Goal: Task Accomplishment & Management: Manage account settings

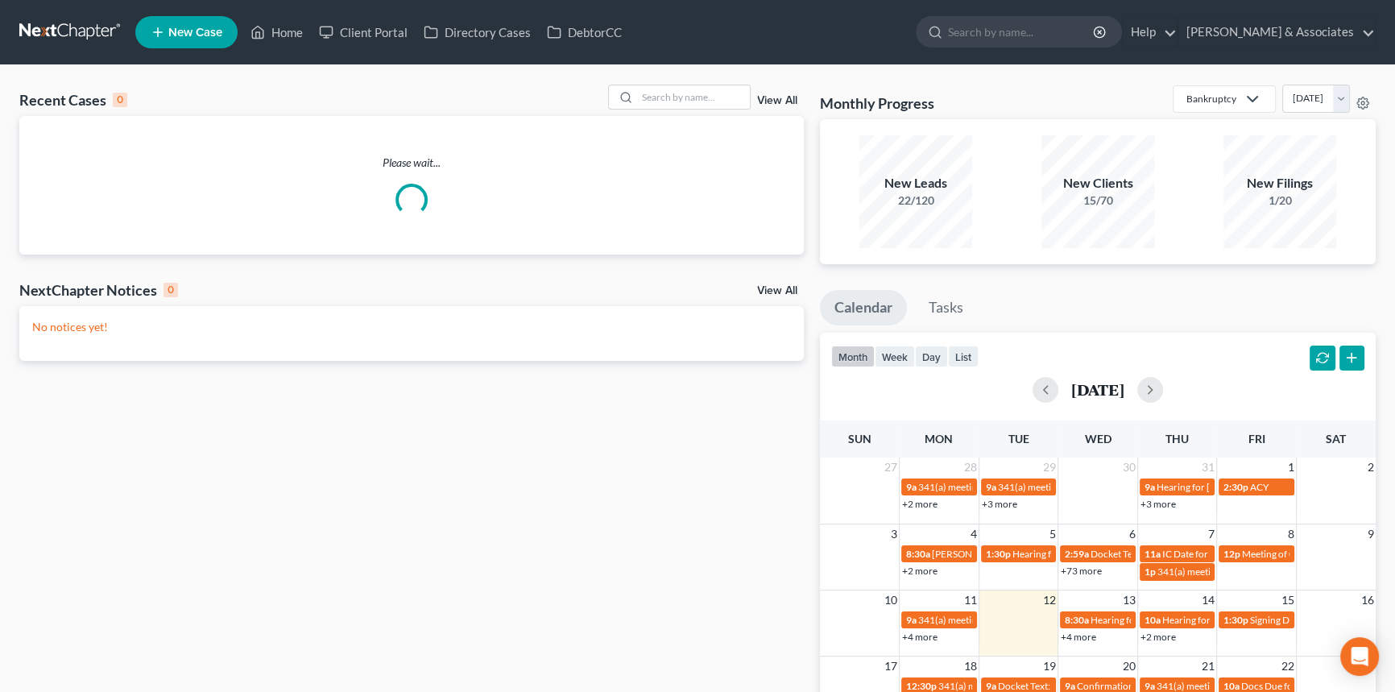
click at [786, 101] on link "View All" at bounding box center [777, 100] width 40 height 11
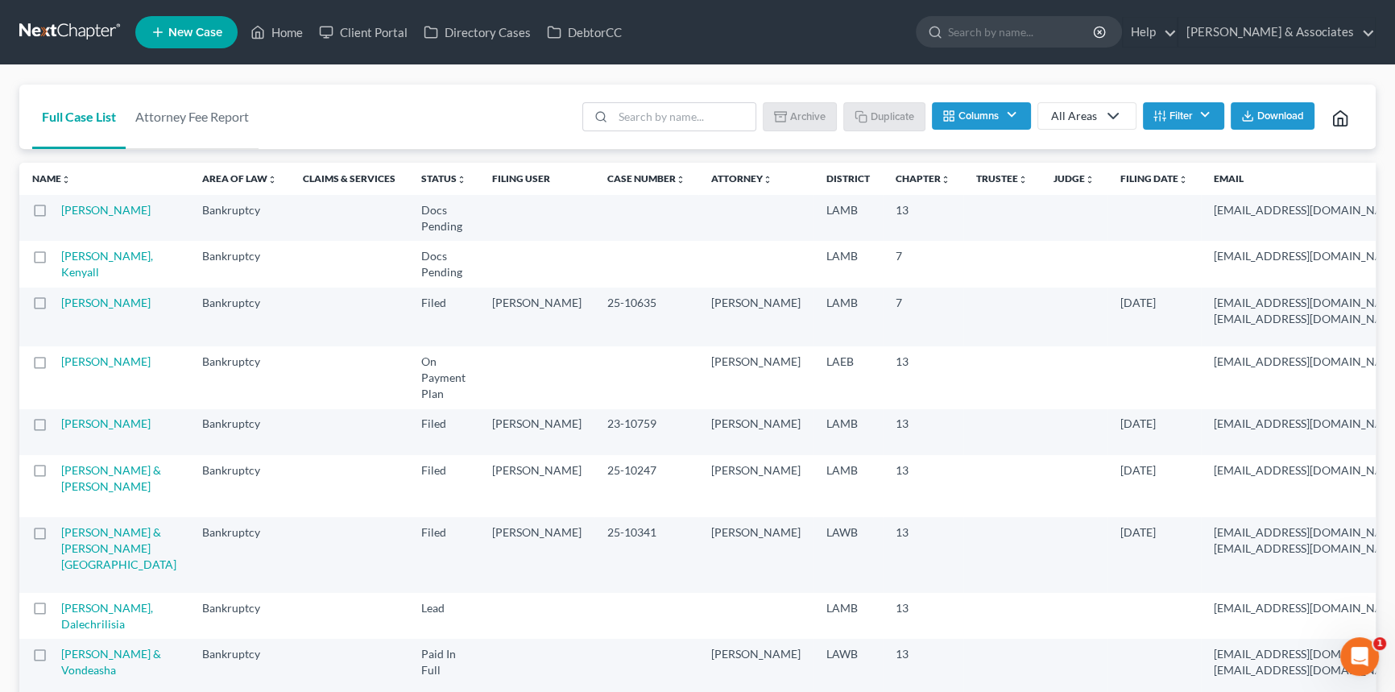
click at [1079, 116] on div "All Areas" at bounding box center [1074, 116] width 46 height 16
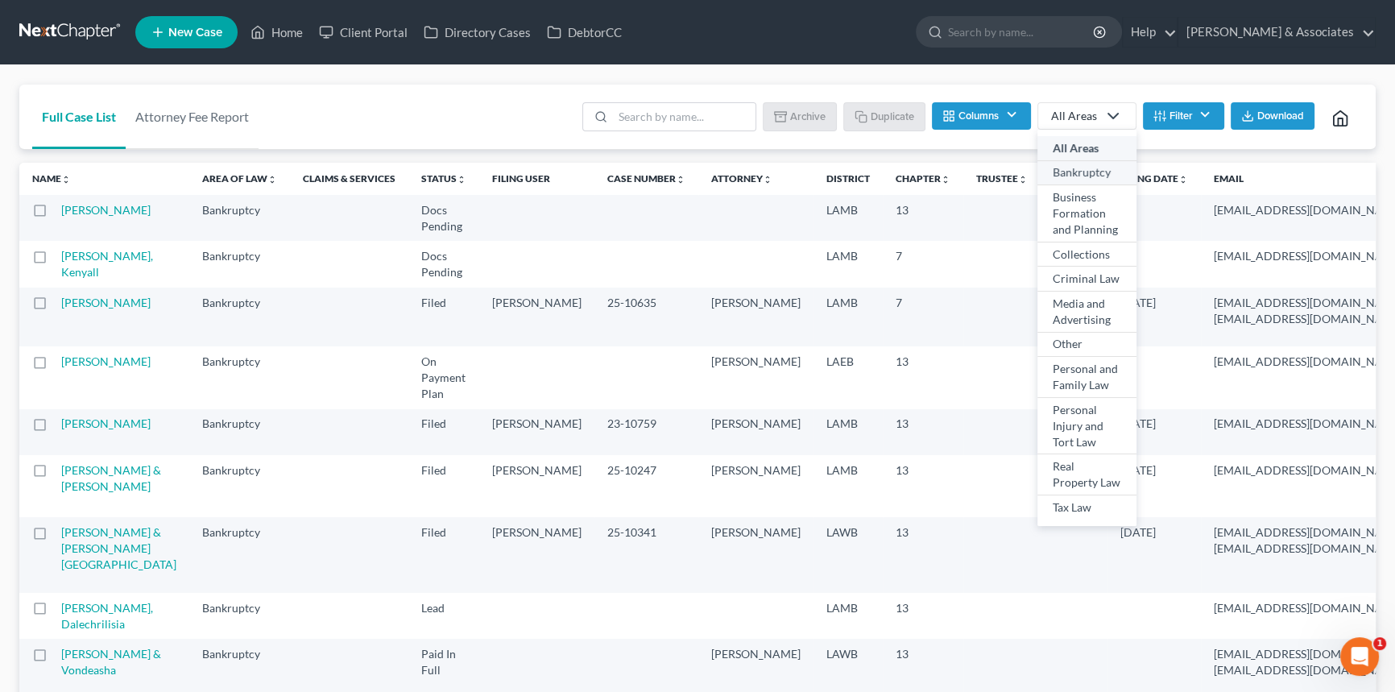
click at [1061, 173] on div "Bankruptcy" at bounding box center [1086, 172] width 68 height 16
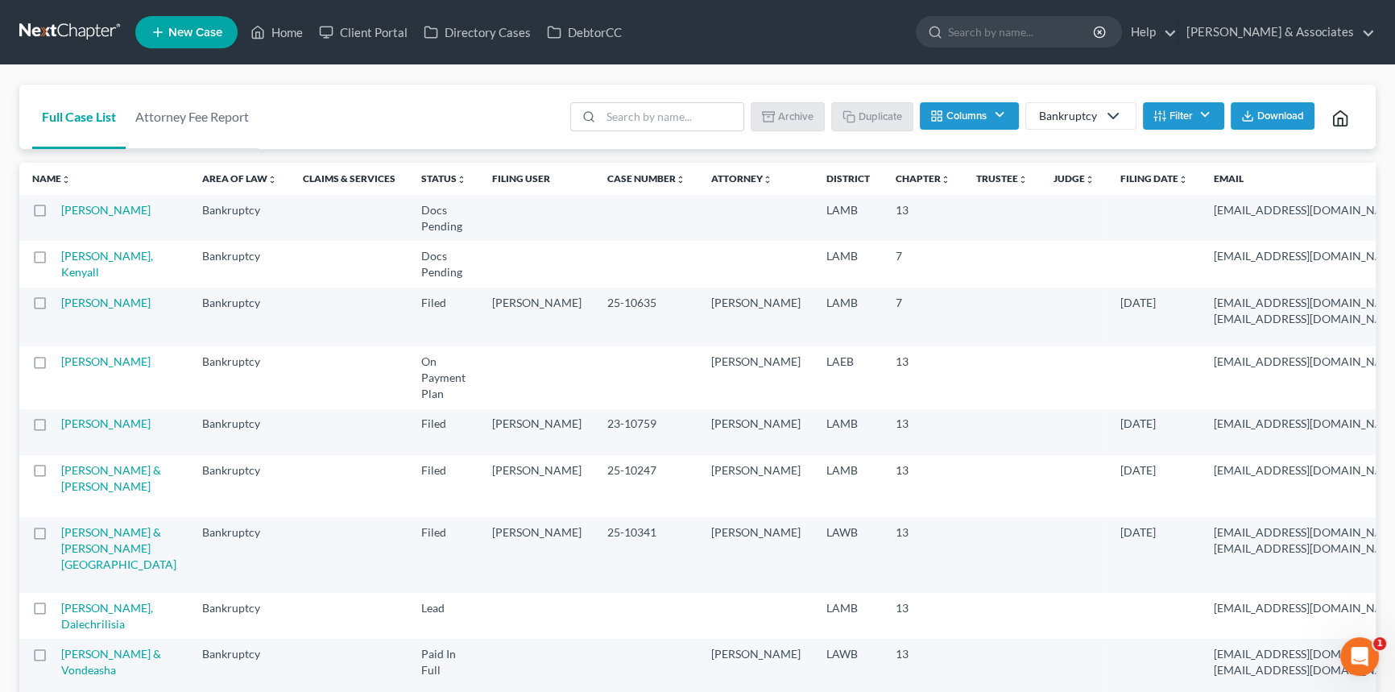
click at [1287, 118] on span "Download" at bounding box center [1280, 116] width 47 height 13
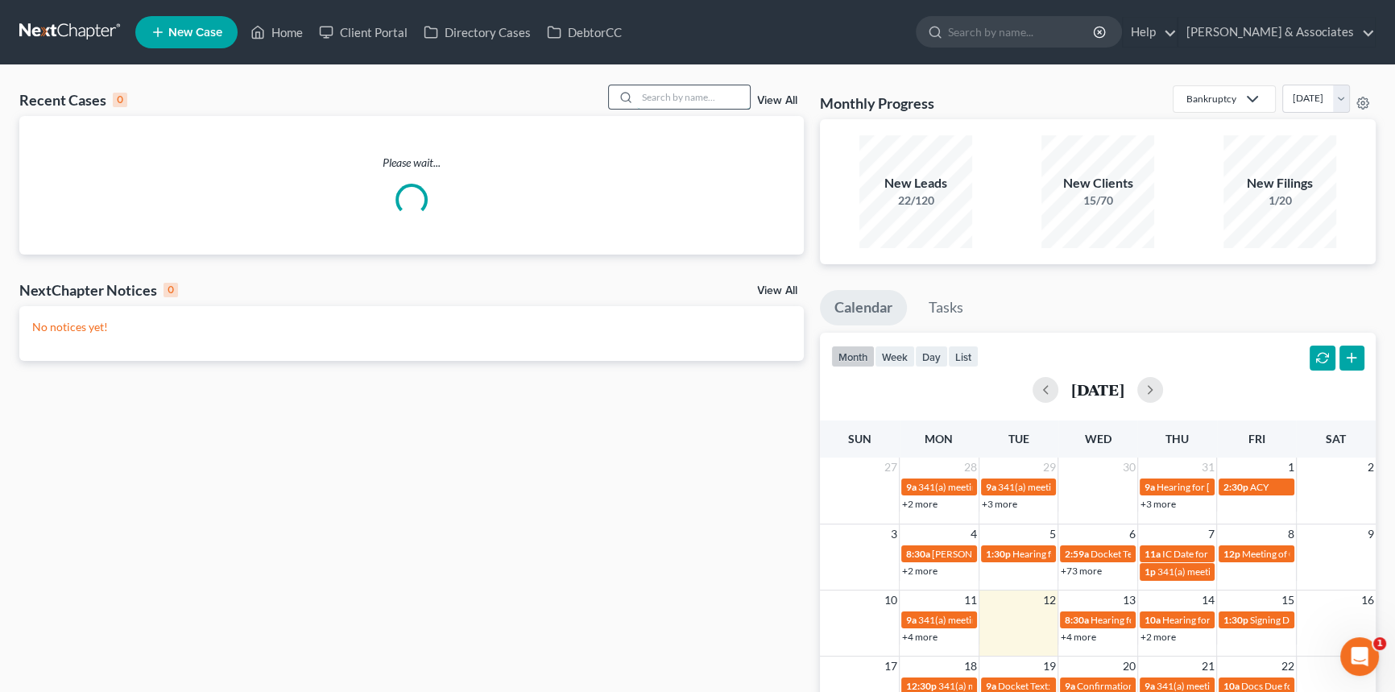
click at [716, 104] on input "search" at bounding box center [693, 96] width 113 height 23
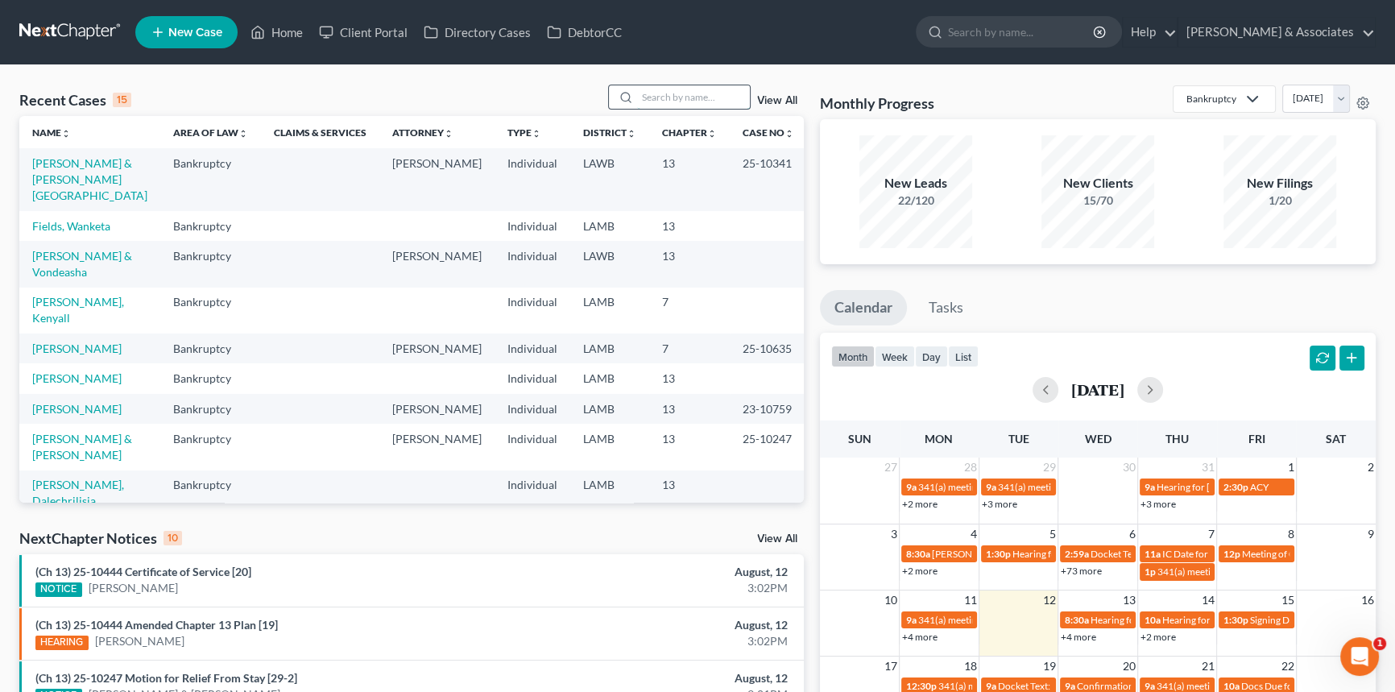
click at [668, 86] on input "search" at bounding box center [693, 96] width 113 height 23
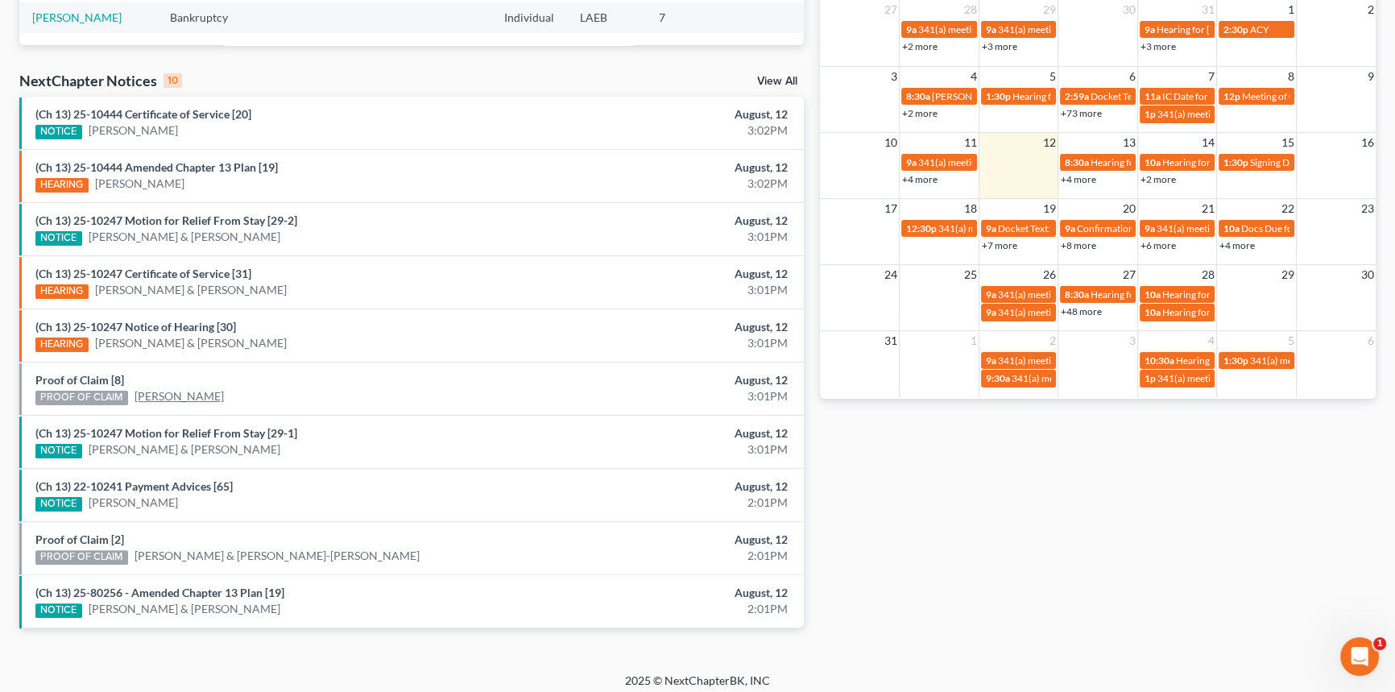
scroll to position [464, 0]
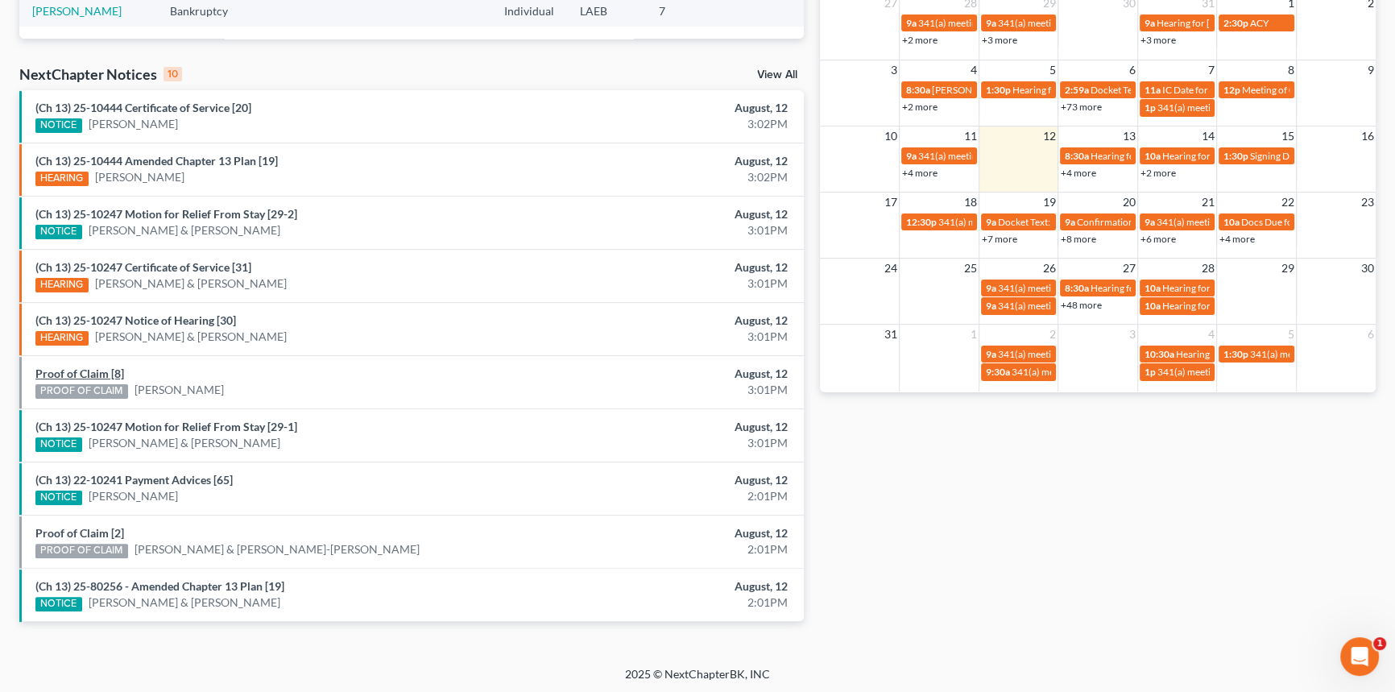
click at [102, 370] on link "Proof of Claim [8]" at bounding box center [79, 373] width 89 height 14
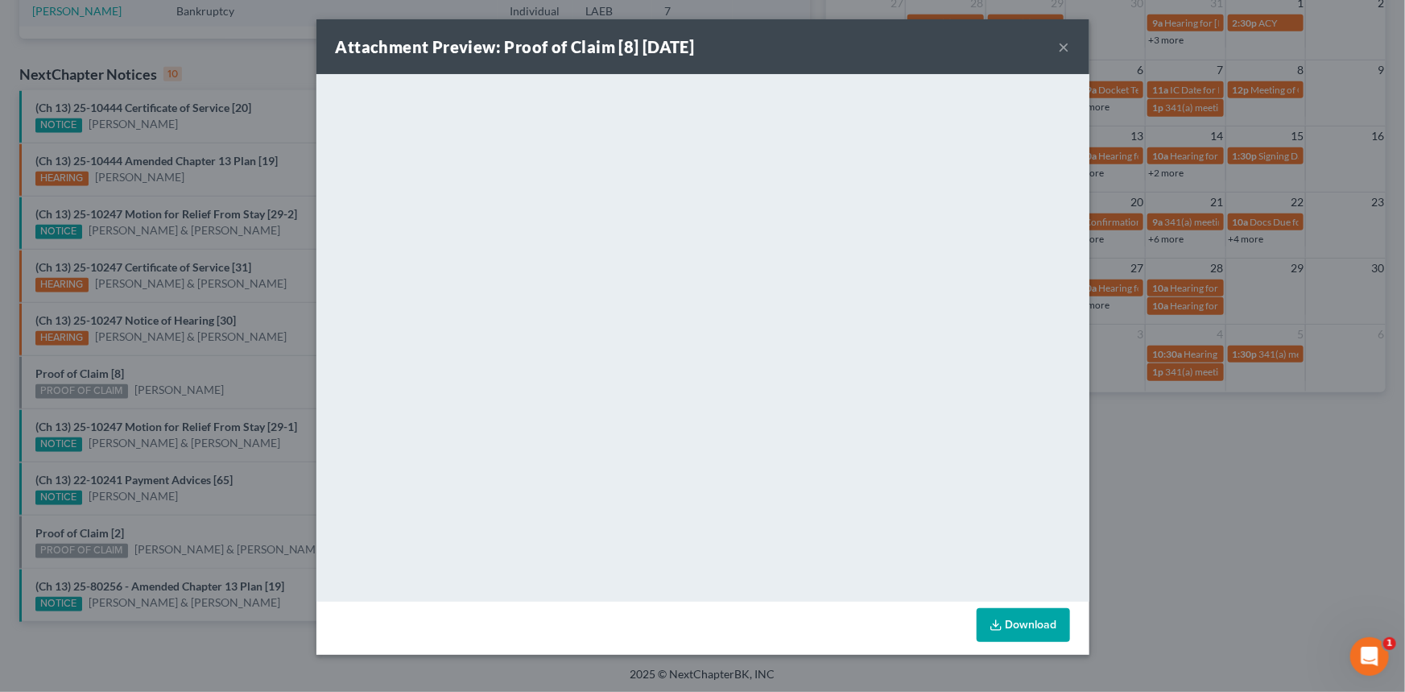
click at [1062, 48] on button "×" at bounding box center [1064, 46] width 11 height 19
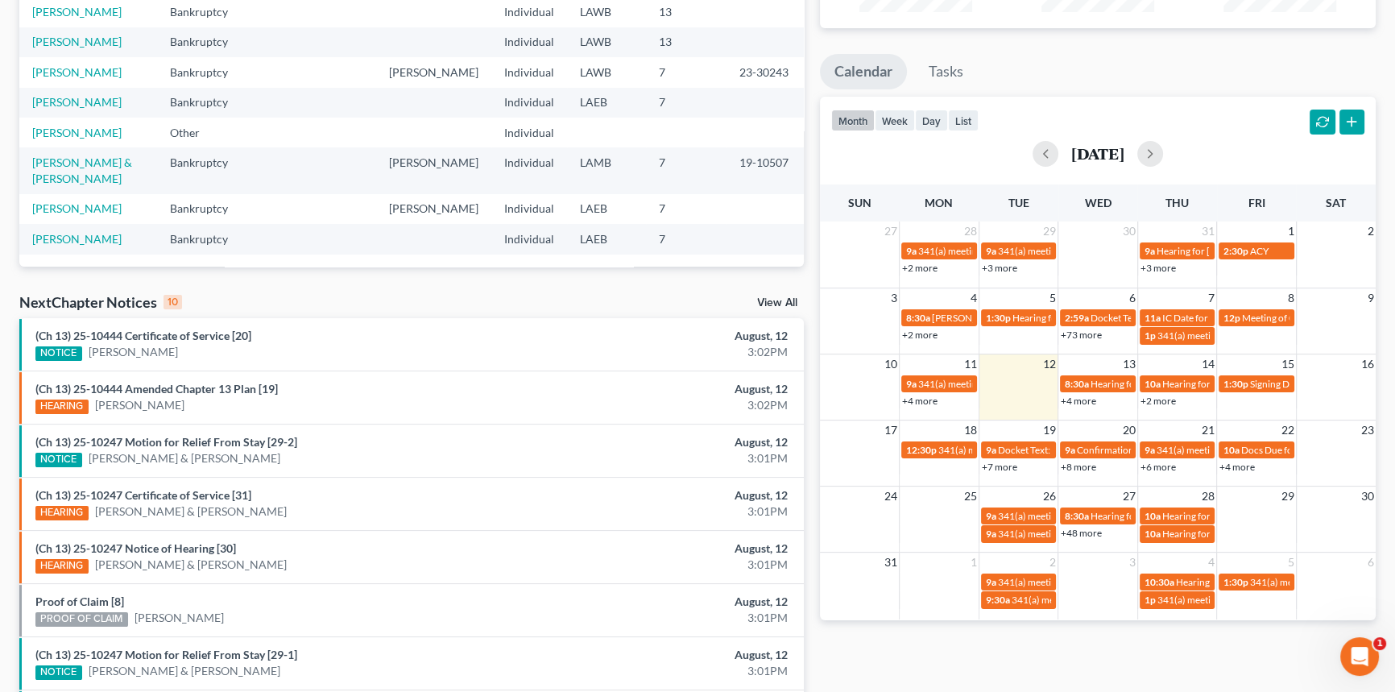
scroll to position [0, 0]
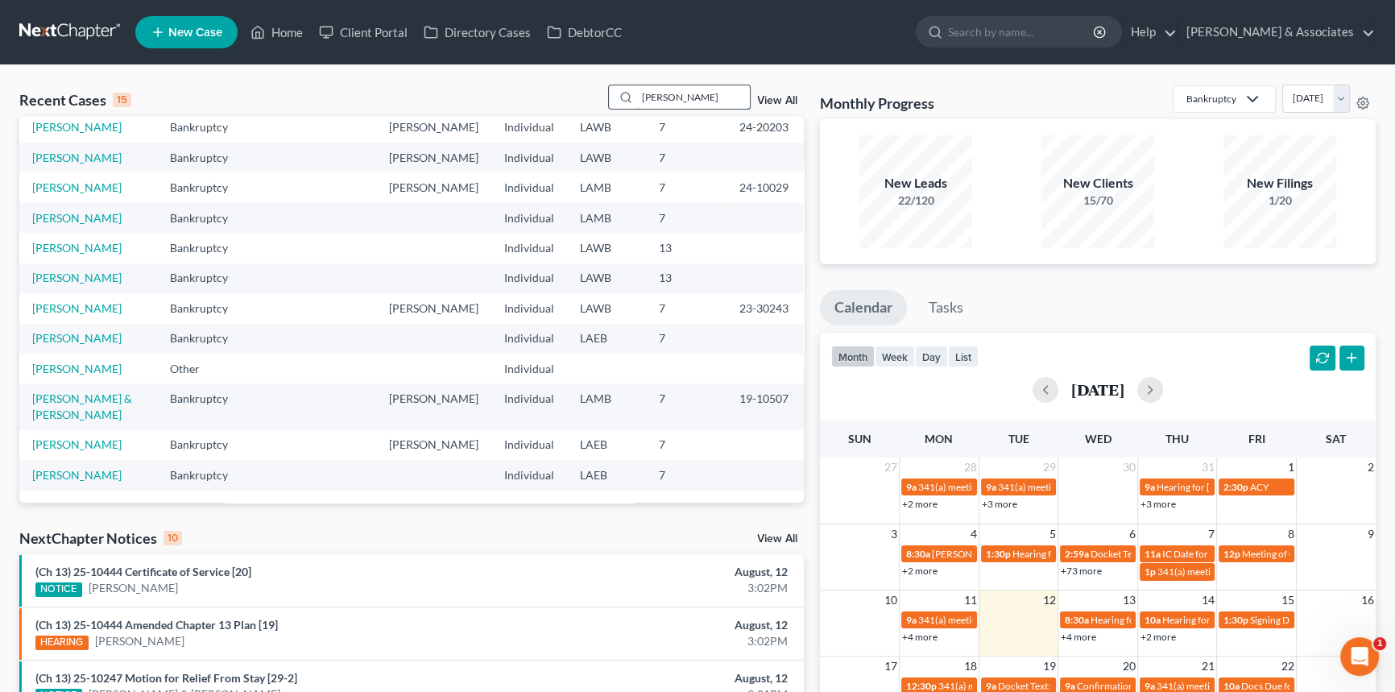
click at [713, 91] on input "phillips" at bounding box center [693, 96] width 113 height 23
type input "gordon"
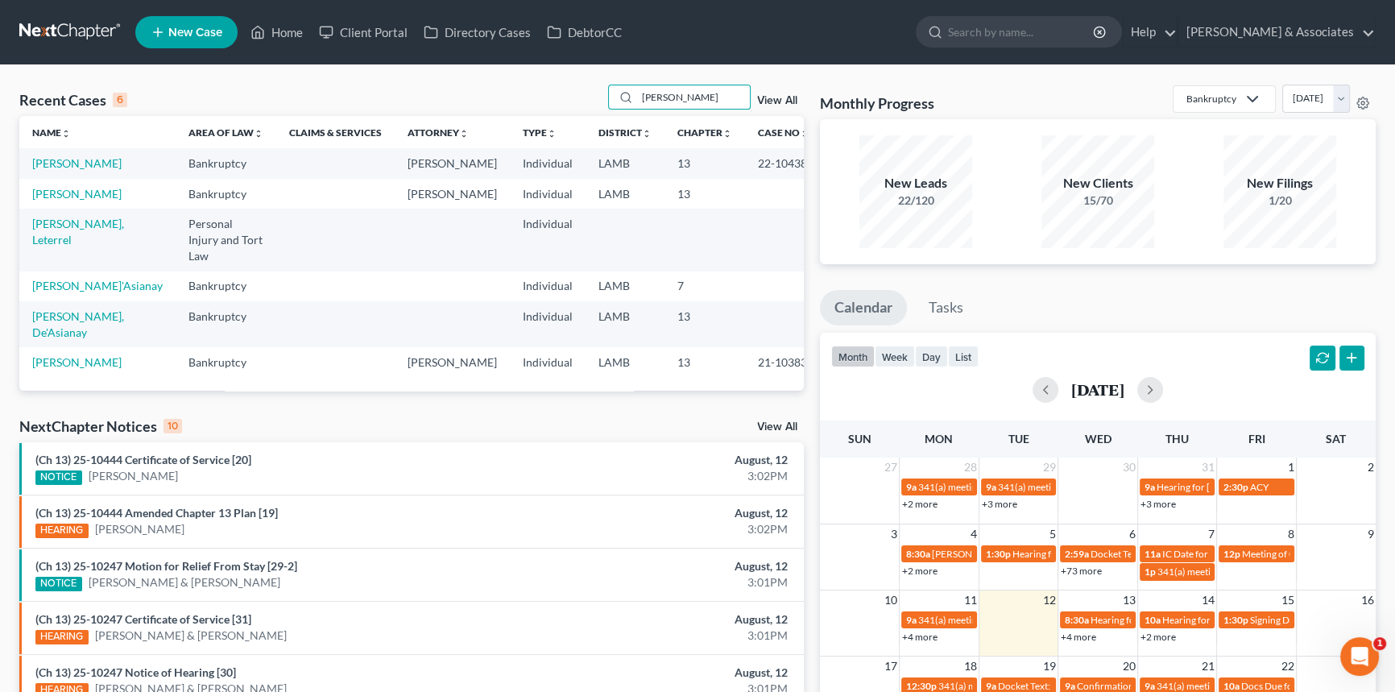
click at [81, 170] on td "Simoneaux, Gordon" at bounding box center [97, 163] width 156 height 30
click at [69, 163] on link "Simoneaux, Gordon" at bounding box center [76, 163] width 89 height 14
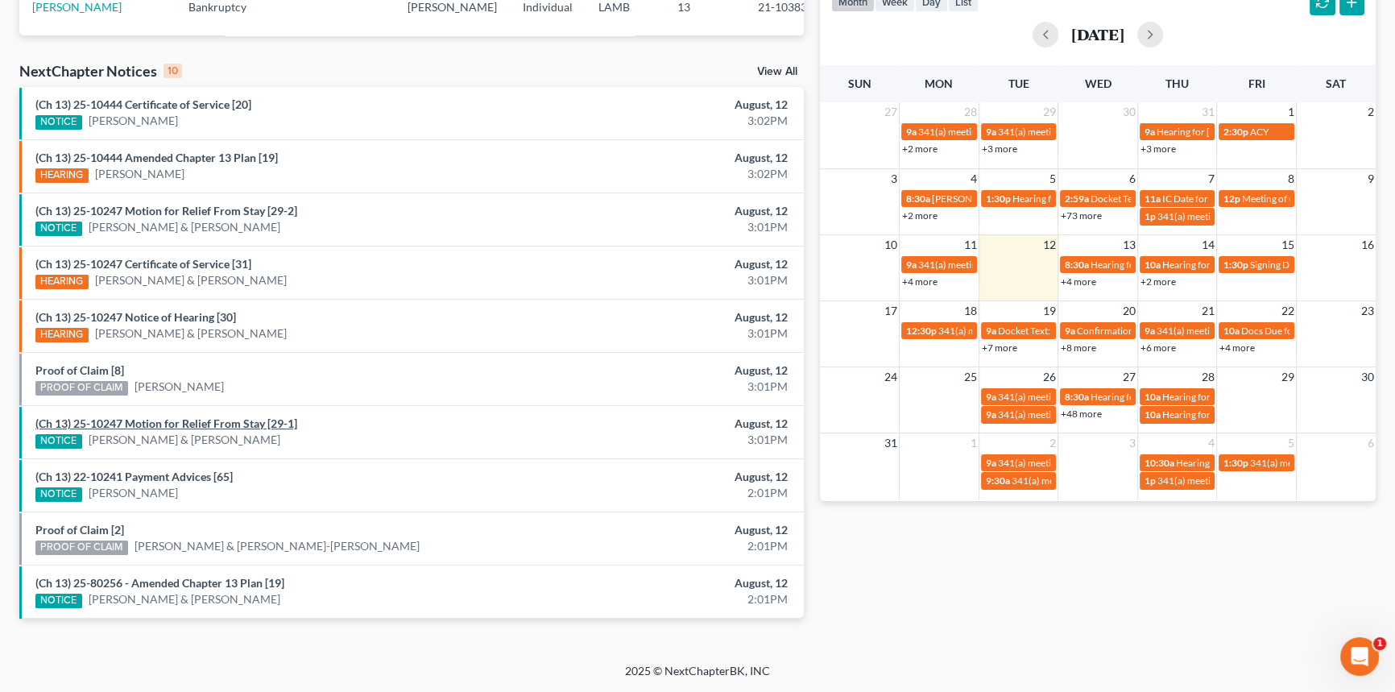
scroll to position [366, 0]
click at [107, 377] on link "Proof of Claim [8]" at bounding box center [79, 370] width 89 height 14
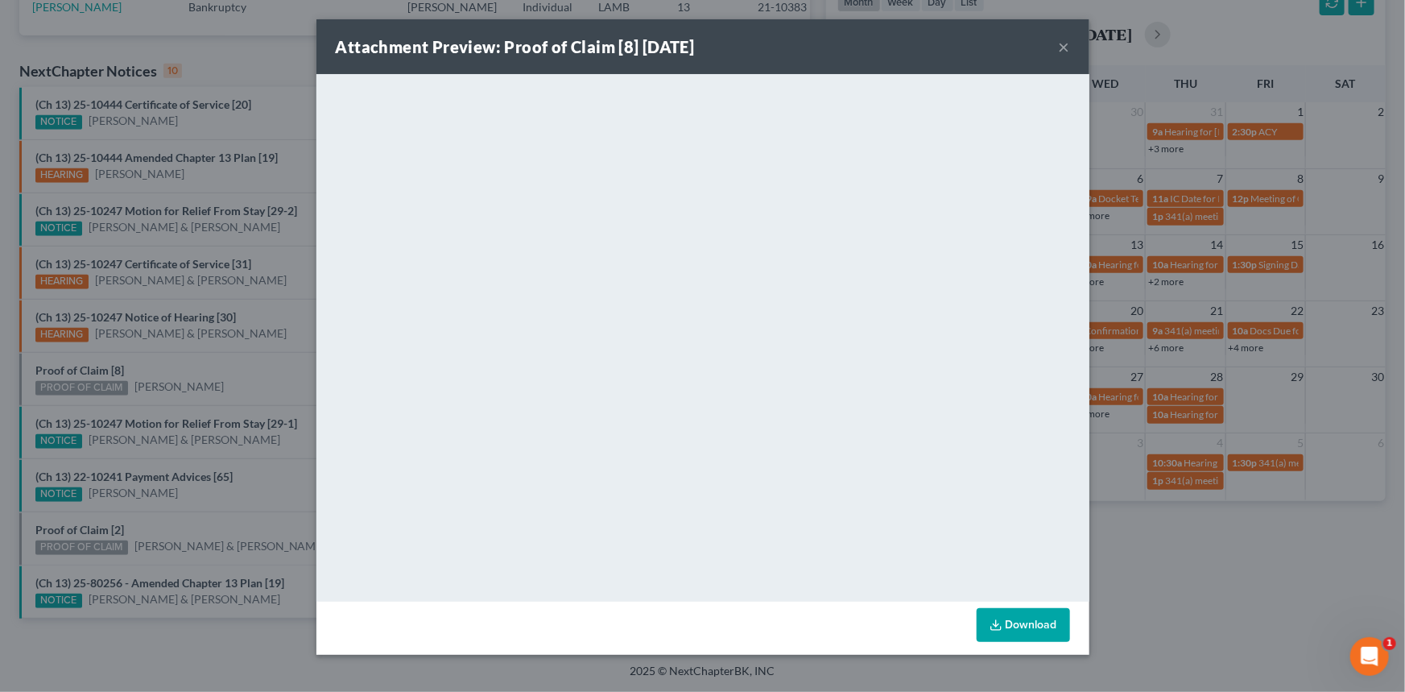
click at [1059, 42] on button "×" at bounding box center [1064, 46] width 11 height 19
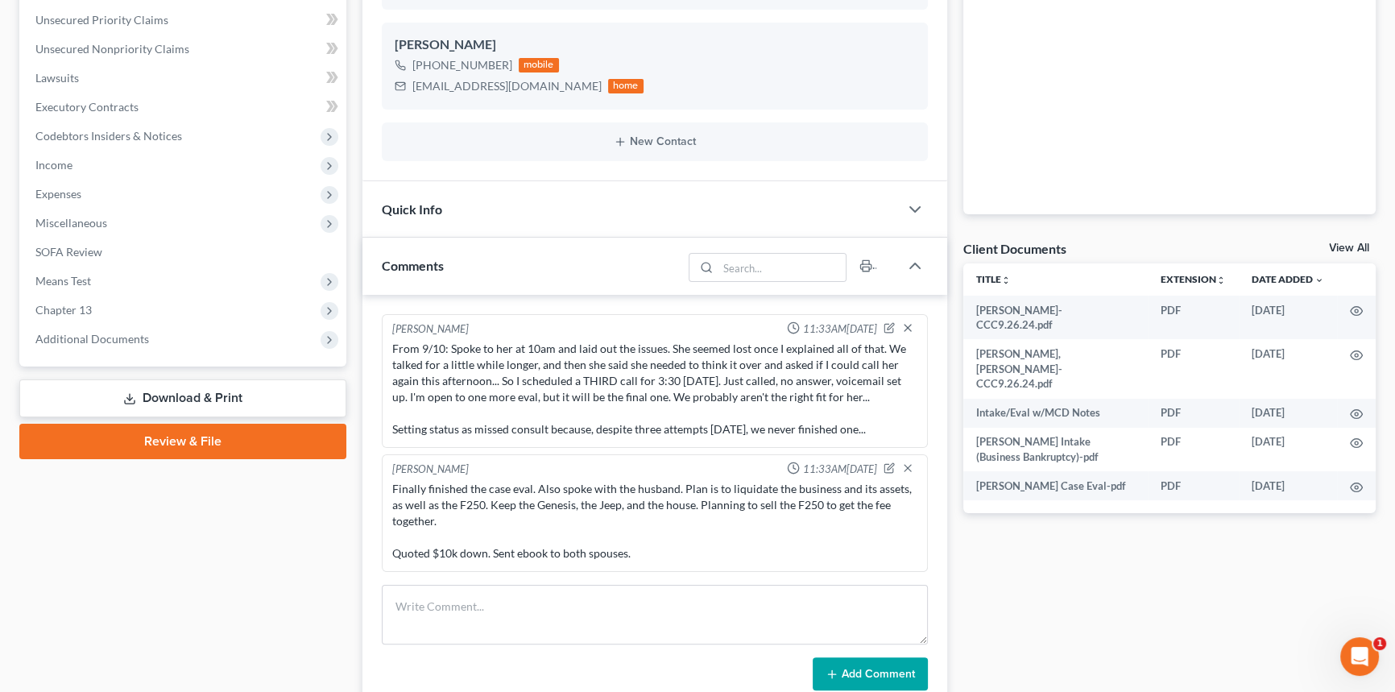
scroll to position [6045, 0]
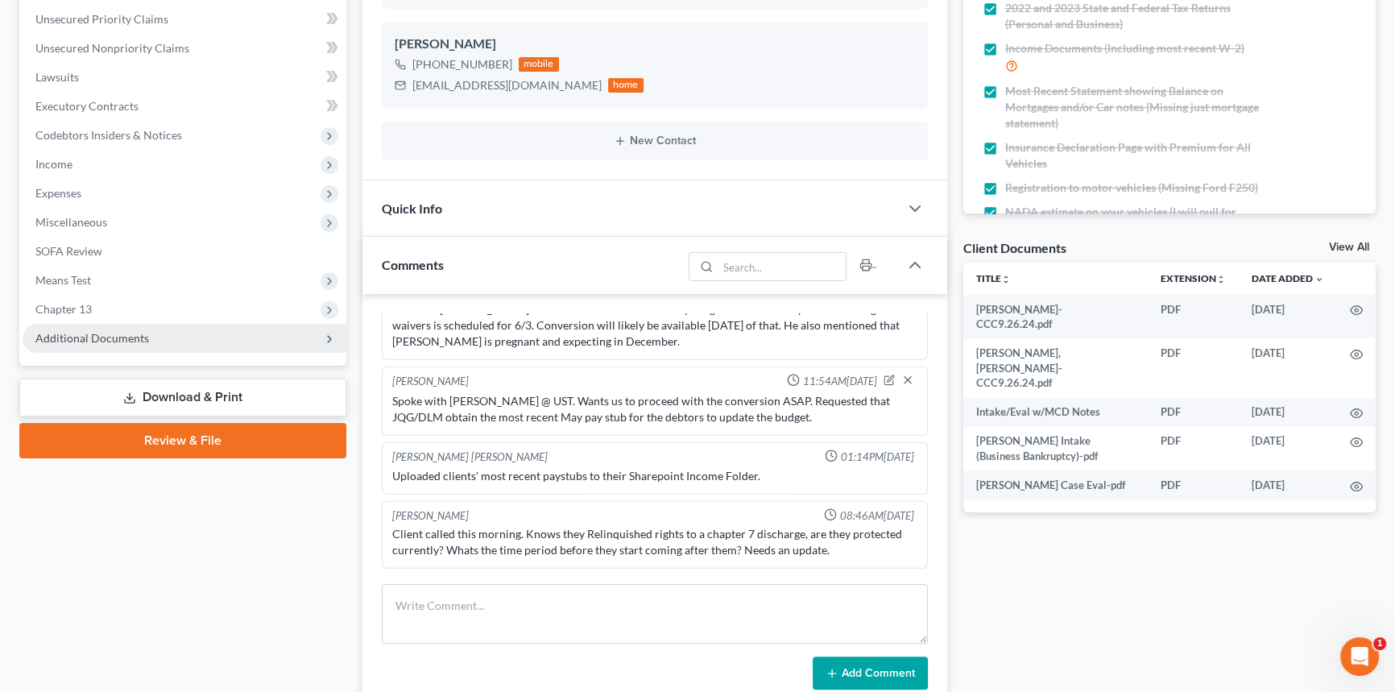
click at [203, 334] on span "Additional Documents" at bounding box center [185, 338] width 324 height 29
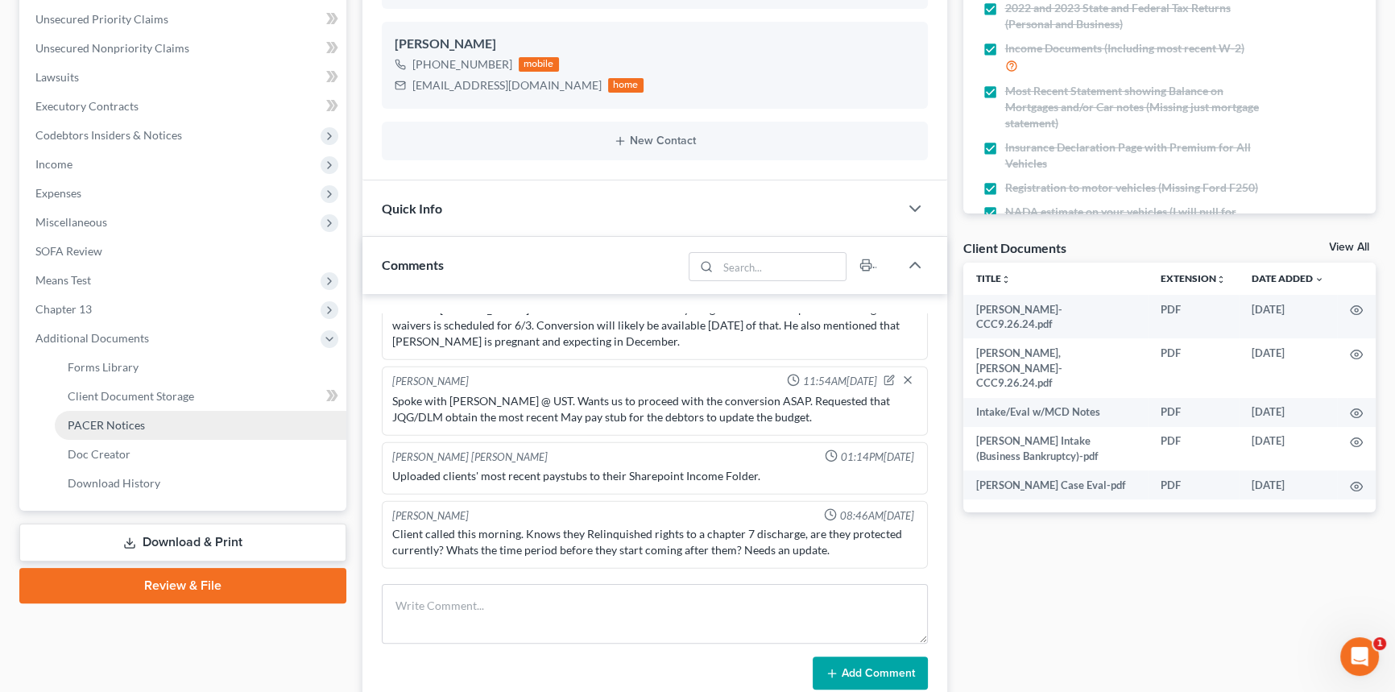
click at [145, 425] on link "PACER Notices" at bounding box center [200, 425] width 291 height 29
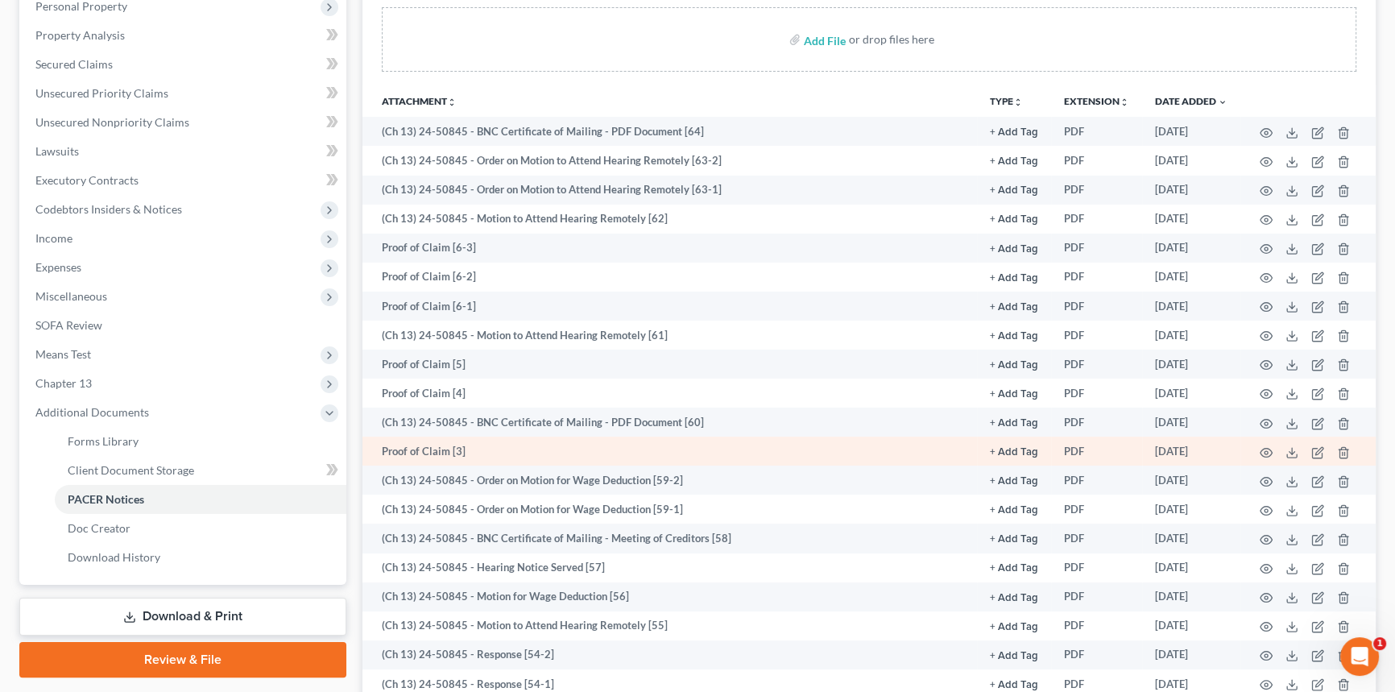
scroll to position [292, 0]
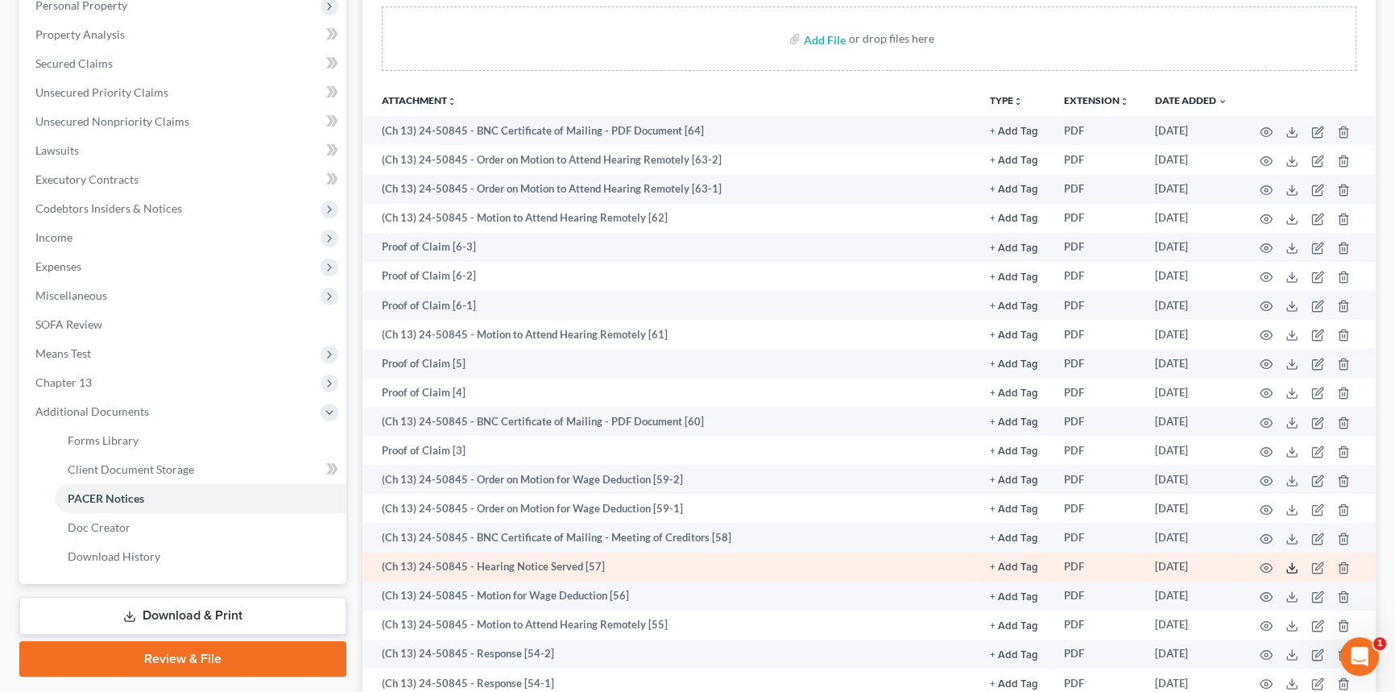
click at [1293, 569] on icon at bounding box center [1292, 570] width 10 height 3
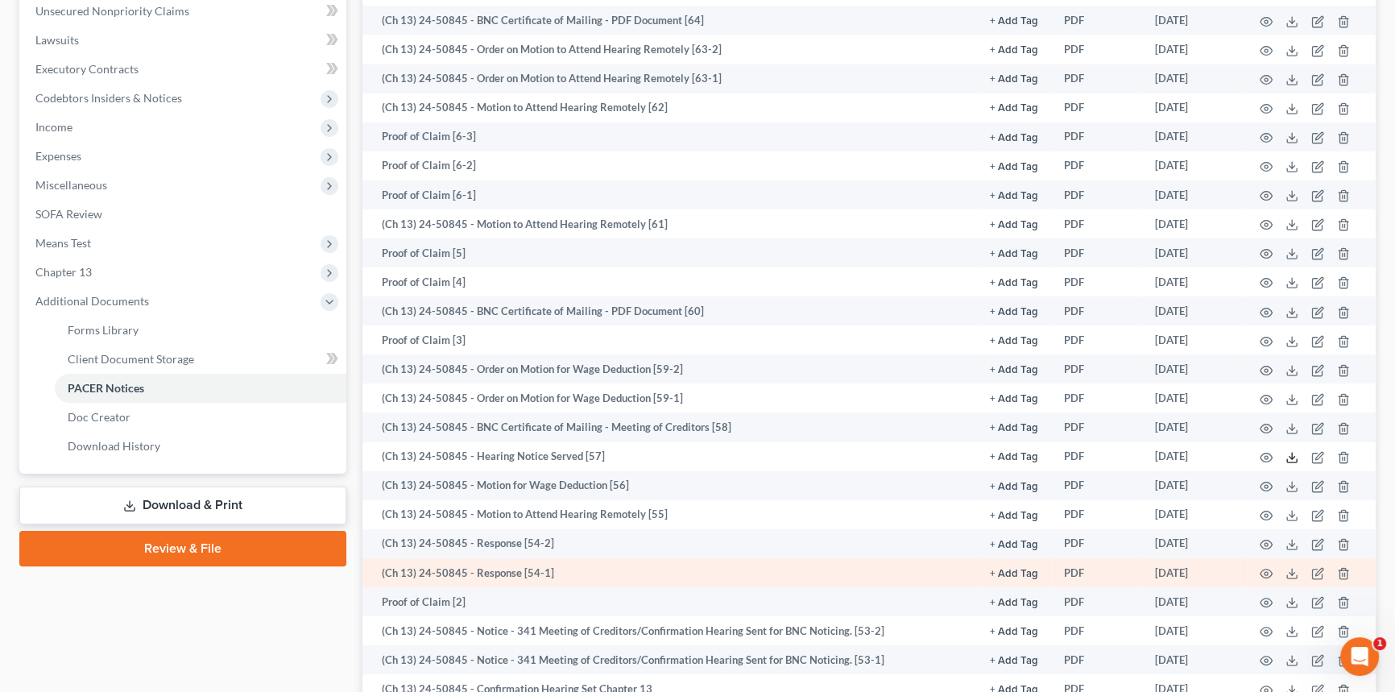
scroll to position [439, 0]
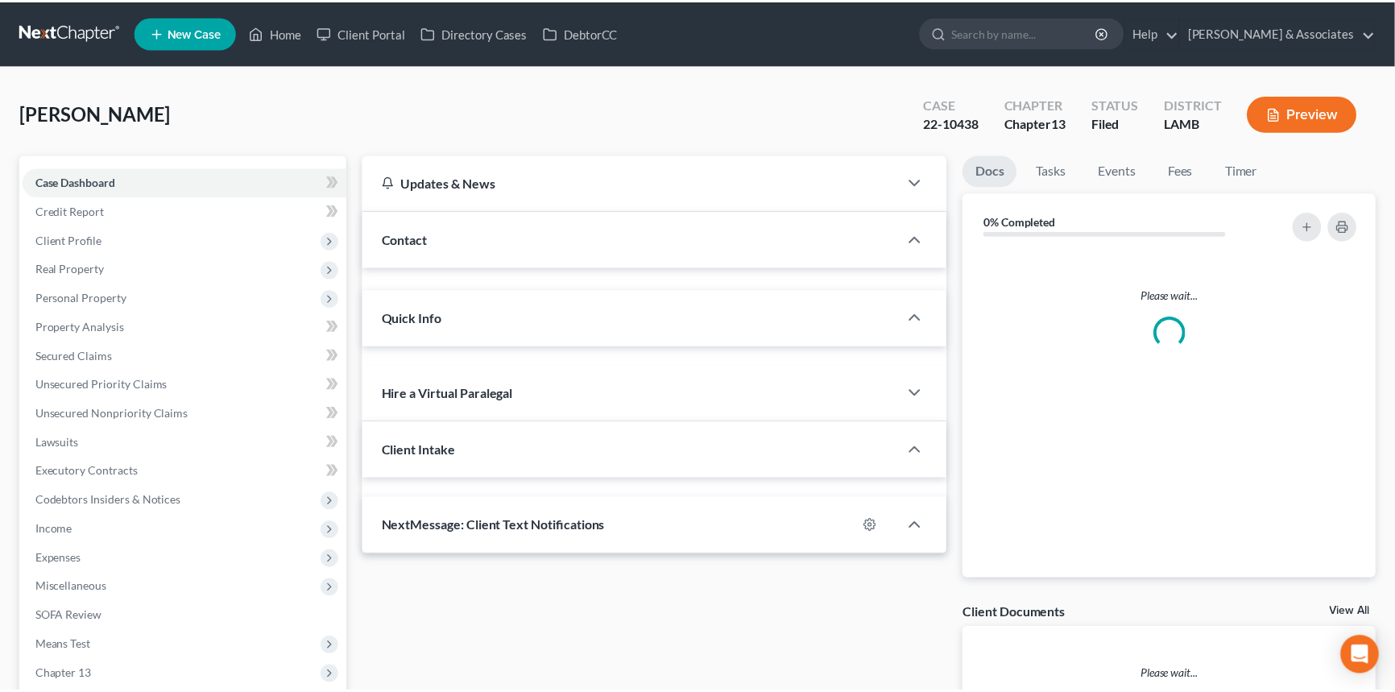
scroll to position [167, 0]
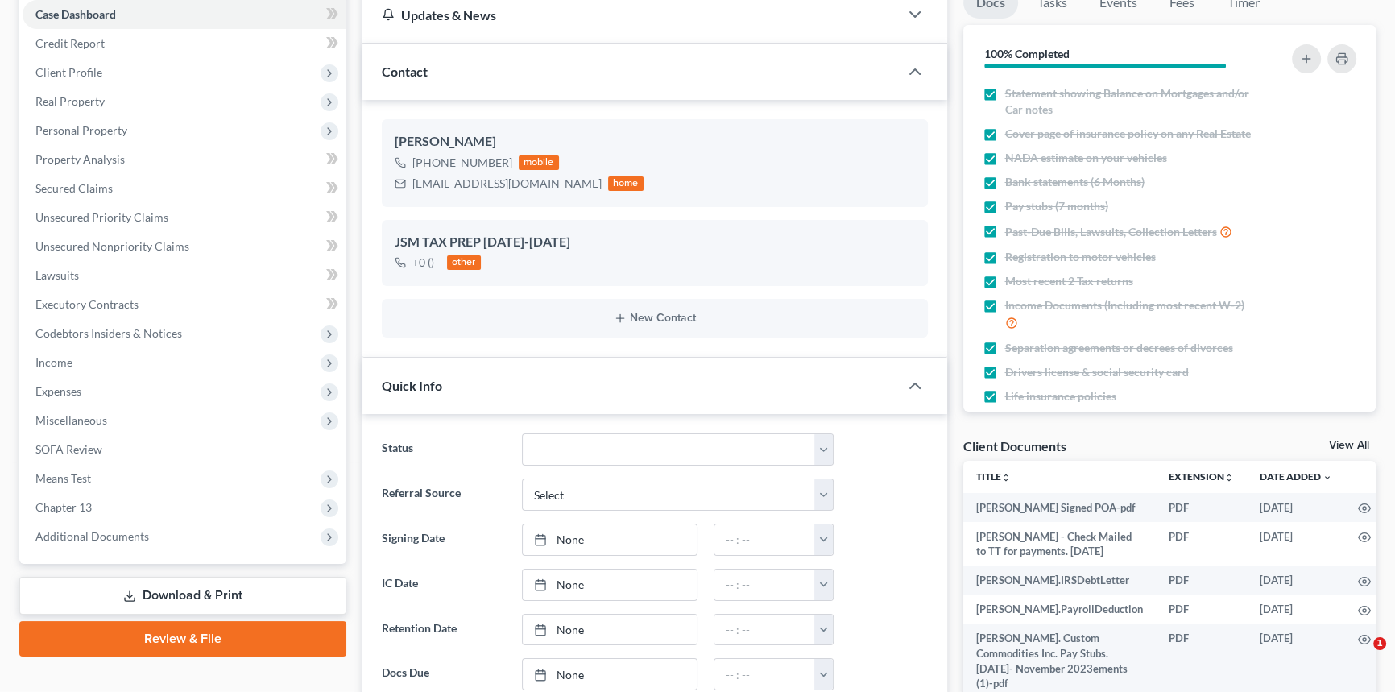
click at [117, 529] on span "Additional Documents" at bounding box center [92, 536] width 114 height 14
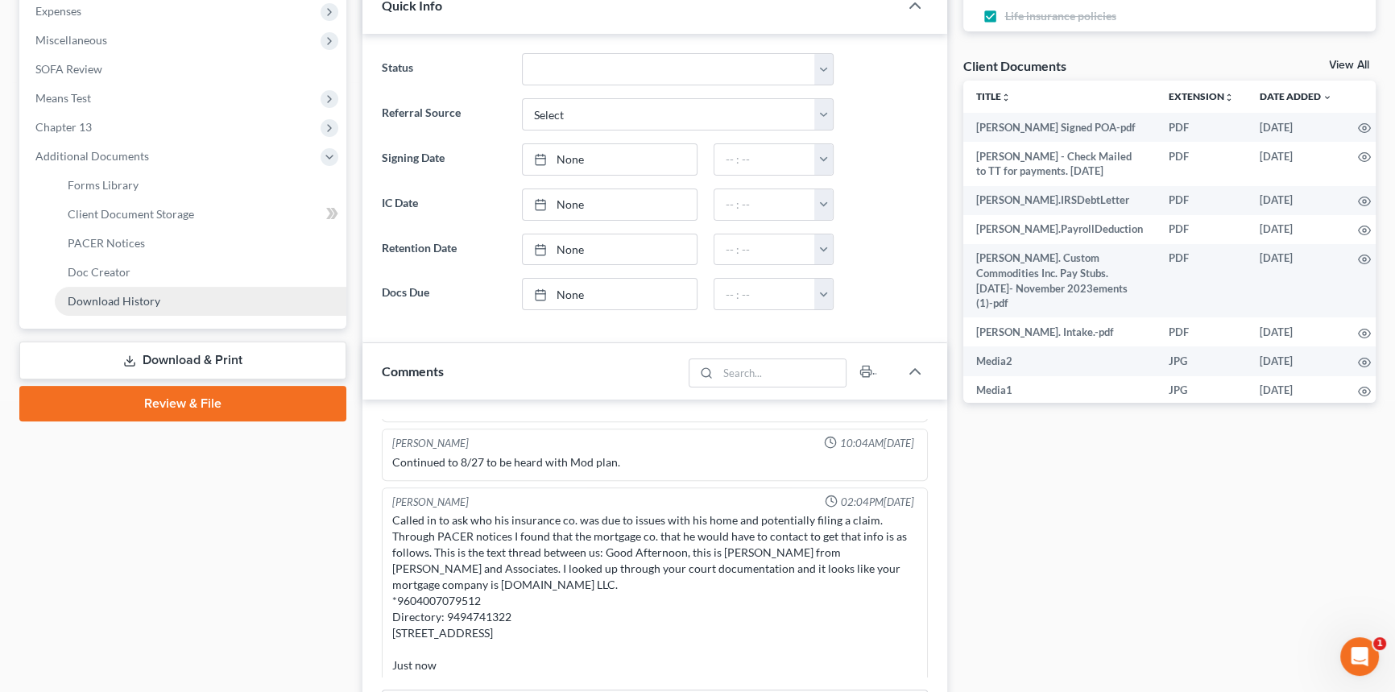
scroll to position [10760, 0]
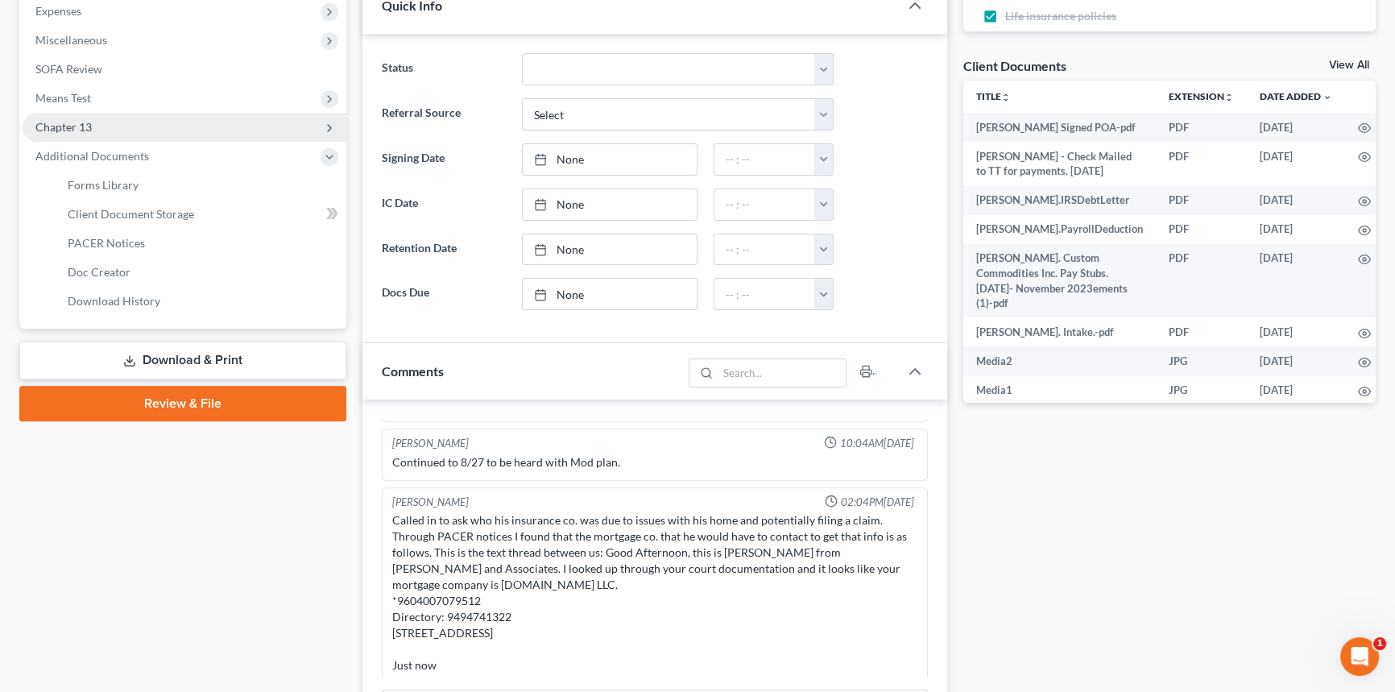
click at [107, 120] on span "Chapter 13" at bounding box center [185, 127] width 324 height 29
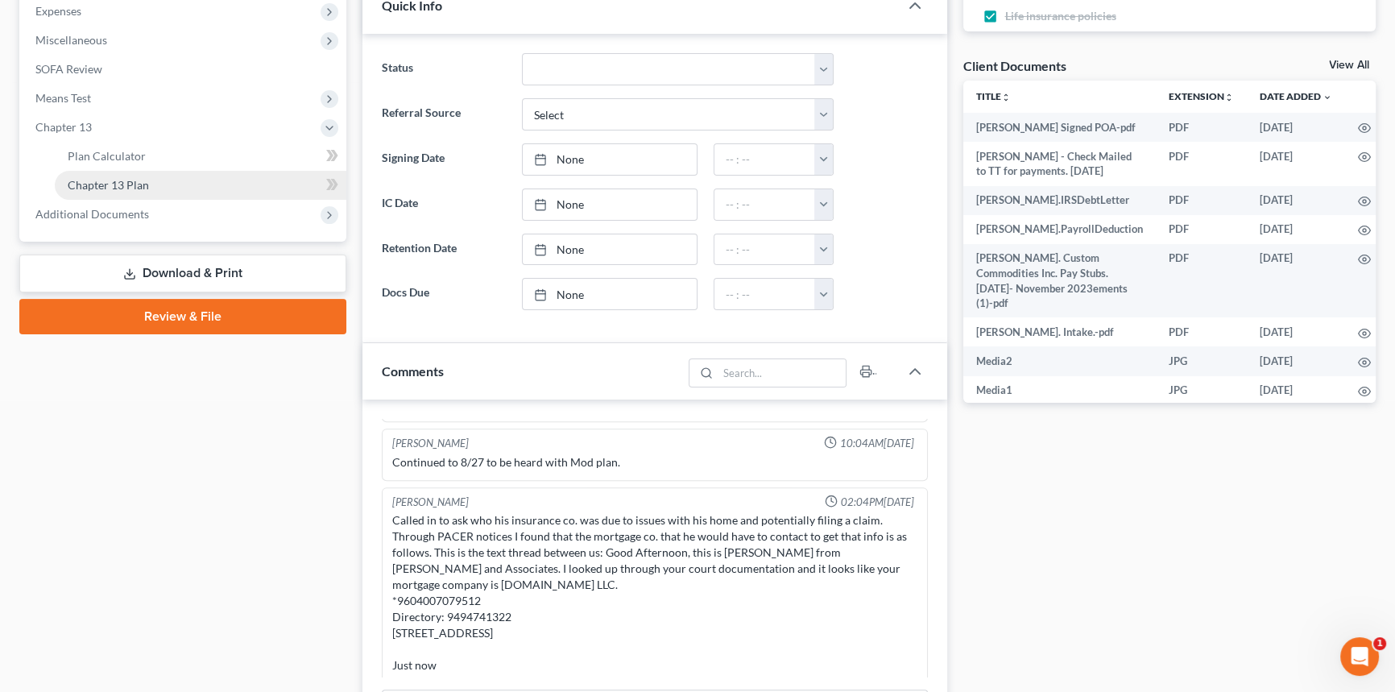
click at [117, 183] on span "Chapter 13 Plan" at bounding box center [108, 185] width 81 height 14
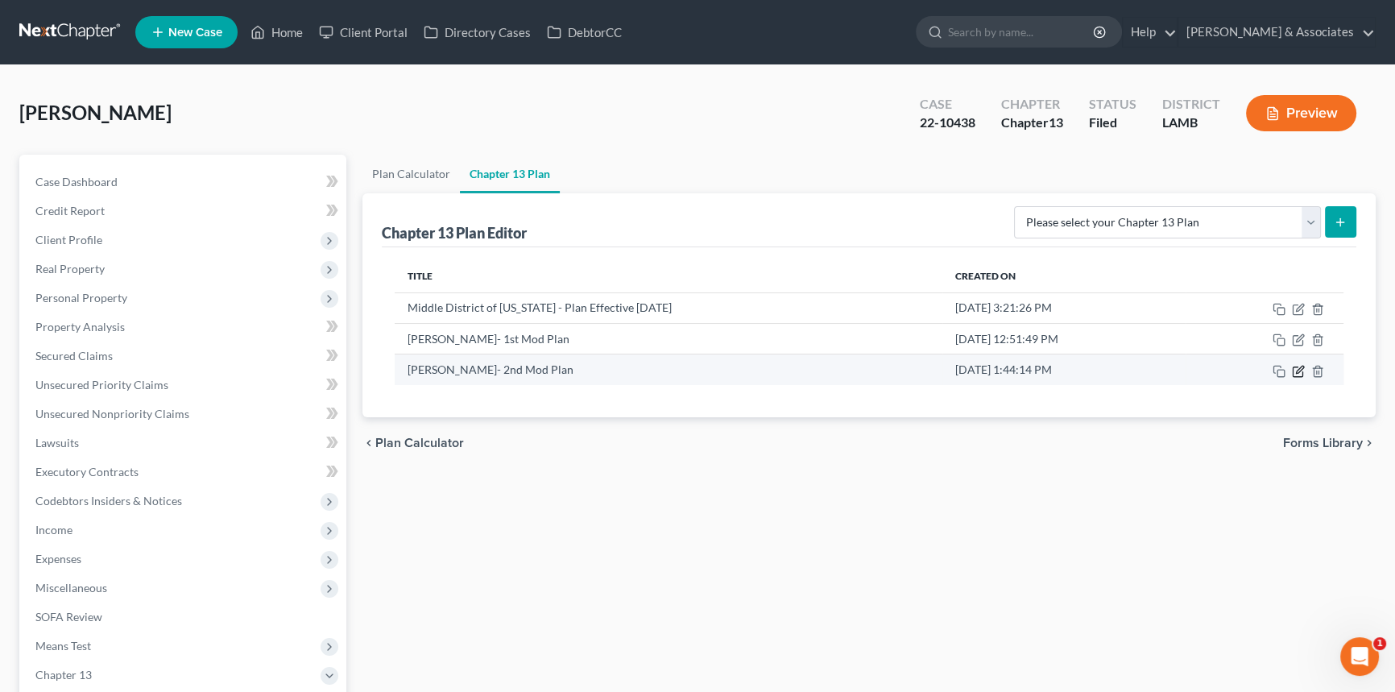
click at [1297, 366] on icon "button" at bounding box center [1298, 371] width 13 height 13
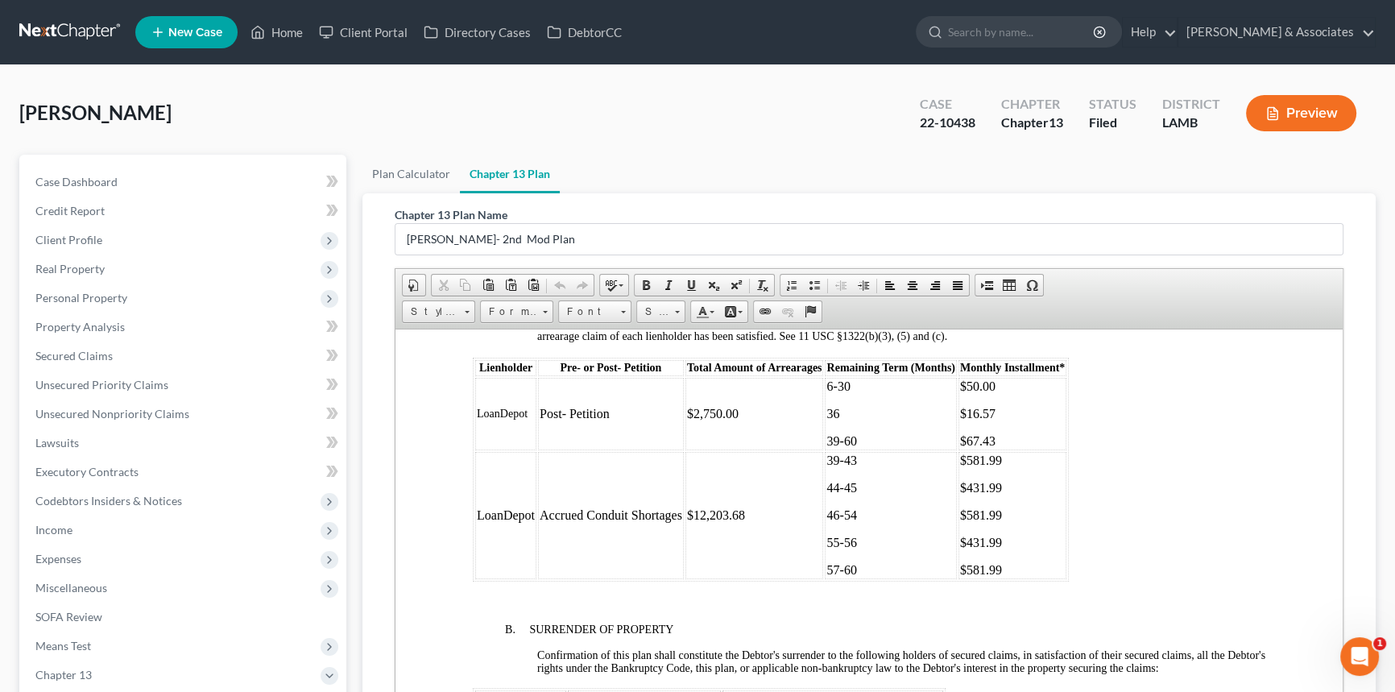
scroll to position [1976, 0]
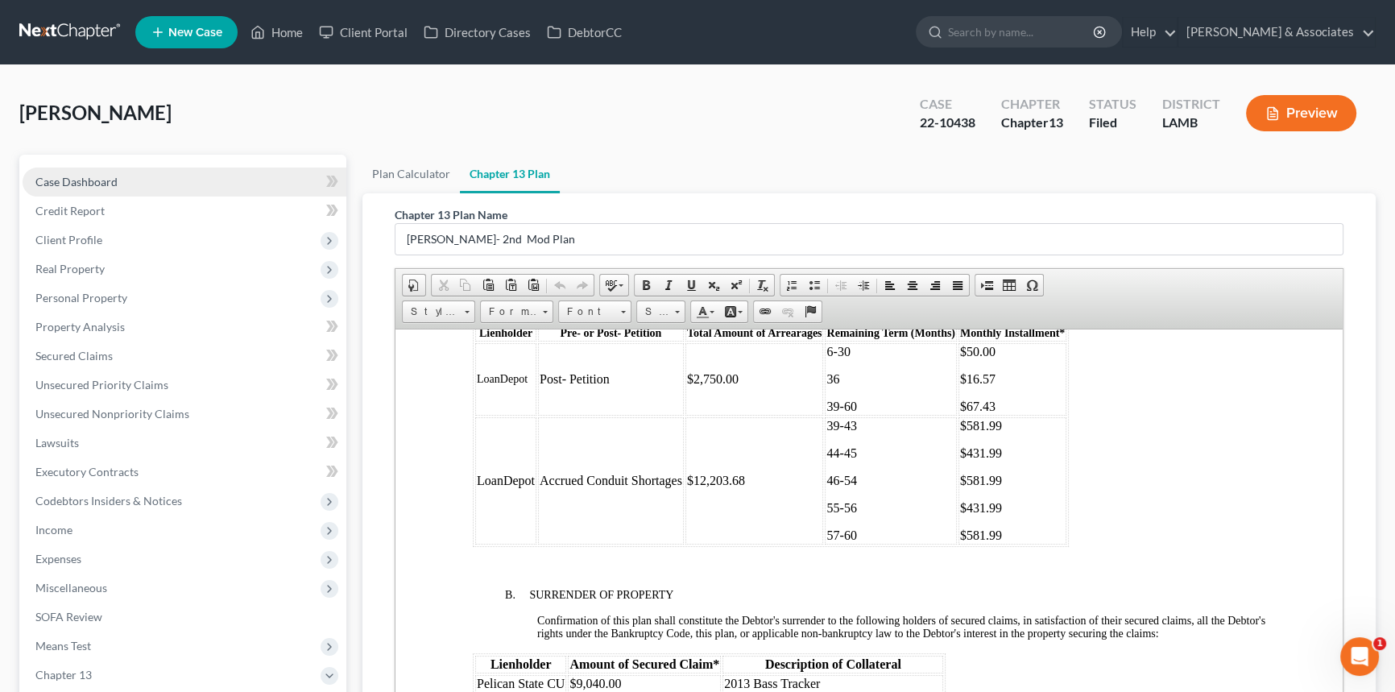
click at [101, 173] on link "Case Dashboard" at bounding box center [185, 181] width 324 height 29
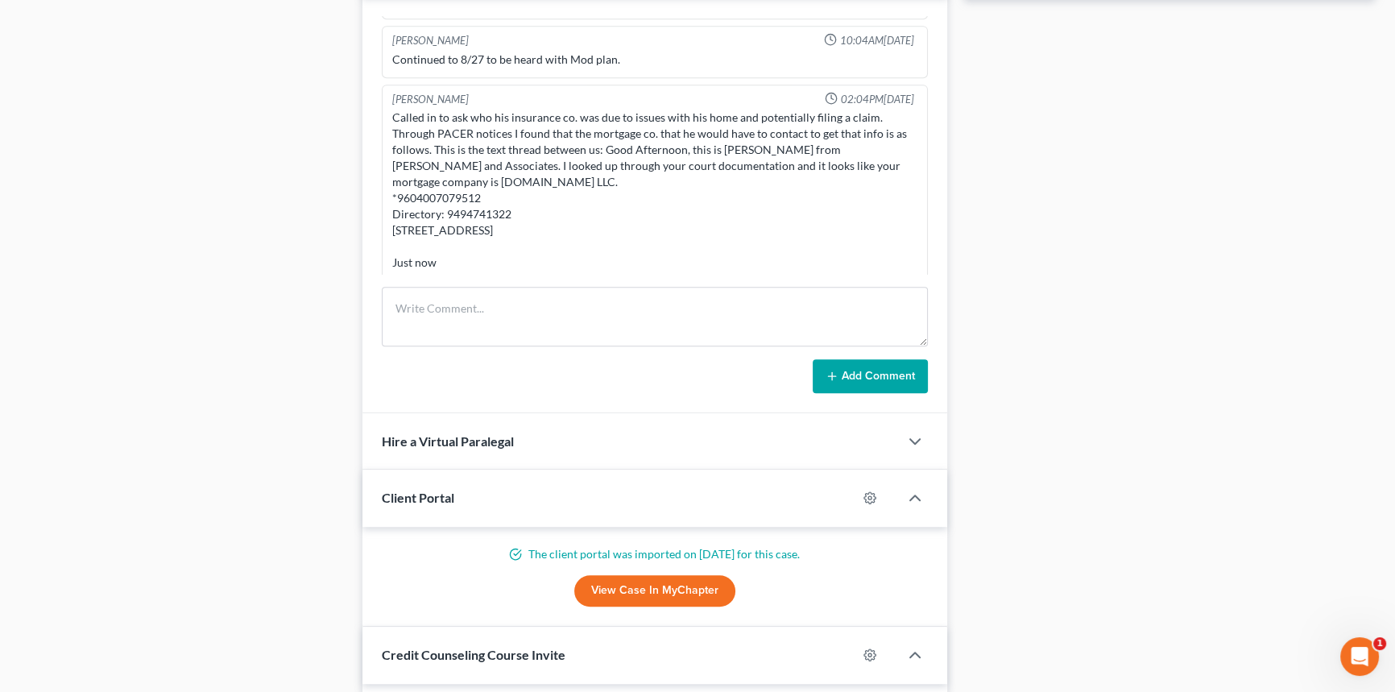
scroll to position [10760, 0]
click at [551, 311] on textarea at bounding box center [655, 316] width 546 height 60
click at [551, 310] on textarea at bounding box center [655, 316] width 546 height 60
click at [623, 303] on textarea "postp arrearage is slightly higher. Should be $" at bounding box center [655, 316] width 546 height 60
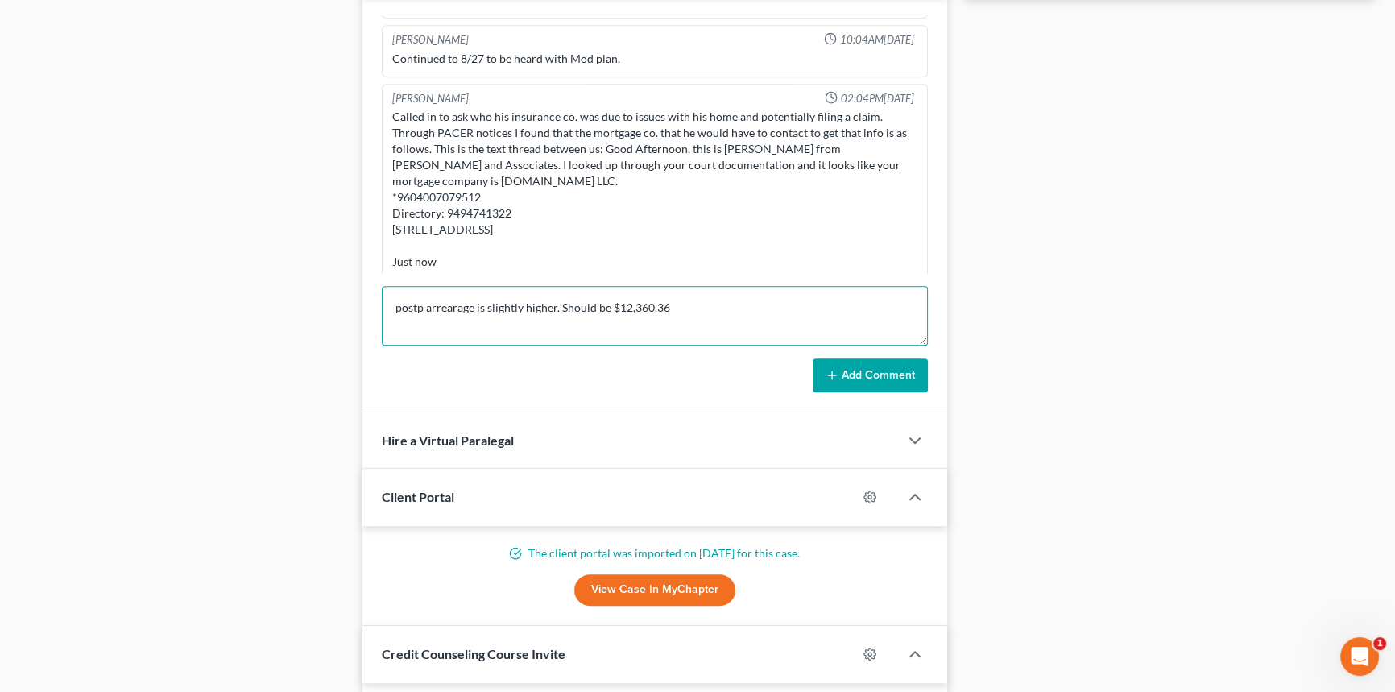
type textarea "postp arrearage is slightly higher. Should be $12,360.36"
click at [873, 370] on button "Add Comment" at bounding box center [869, 375] width 115 height 34
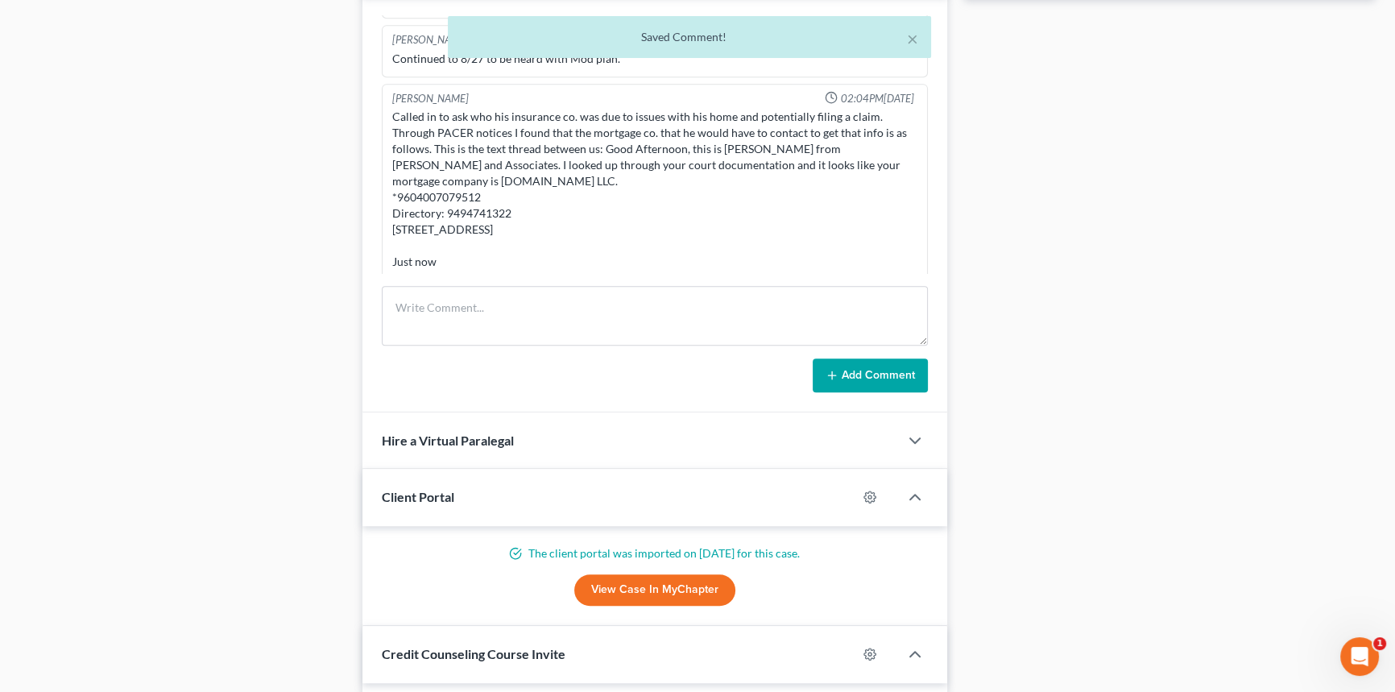
scroll to position [8877, 0]
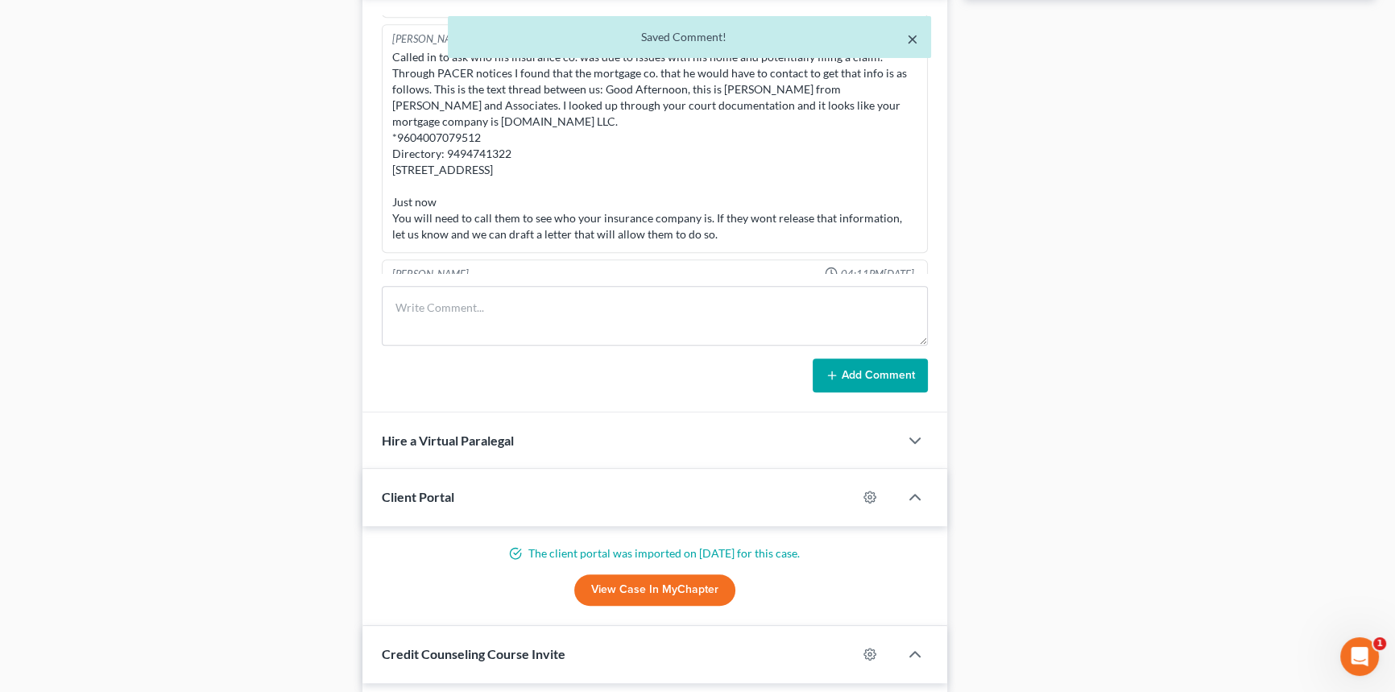
click at [909, 39] on button "×" at bounding box center [912, 38] width 11 height 19
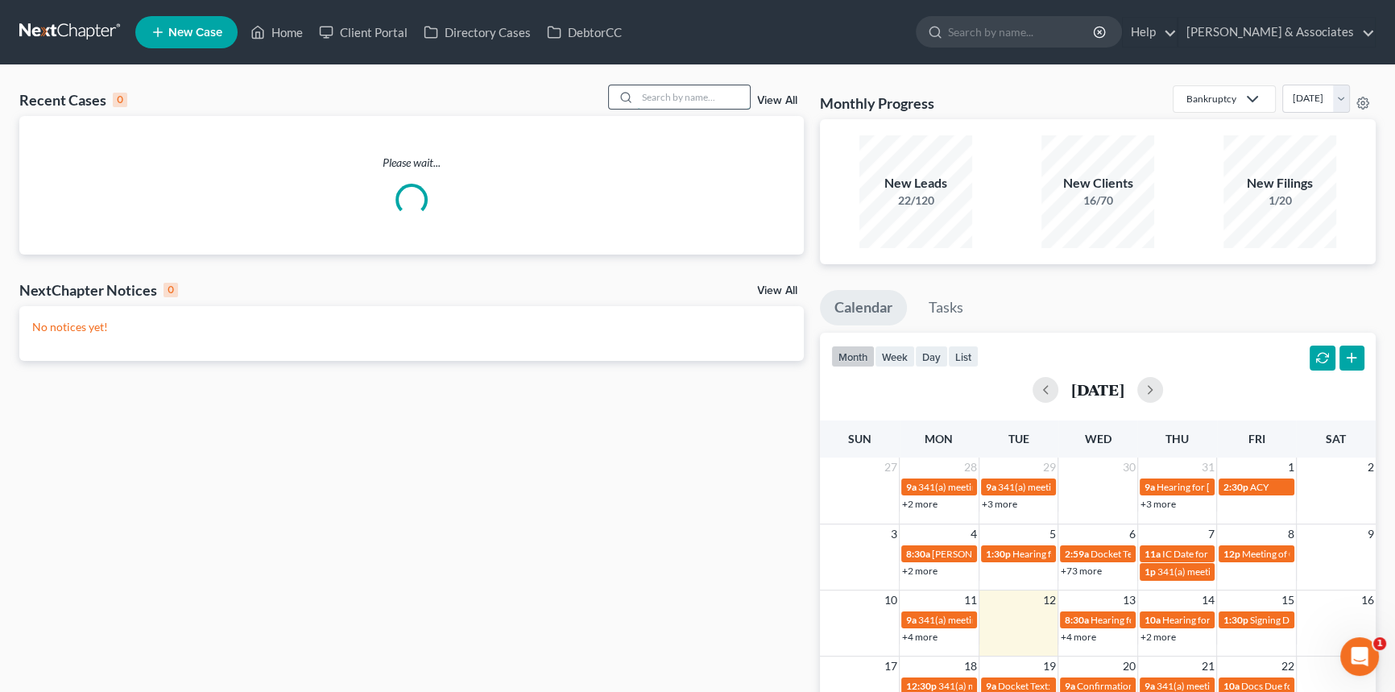
click at [714, 93] on input "search" at bounding box center [693, 96] width 113 height 23
type input "wan"
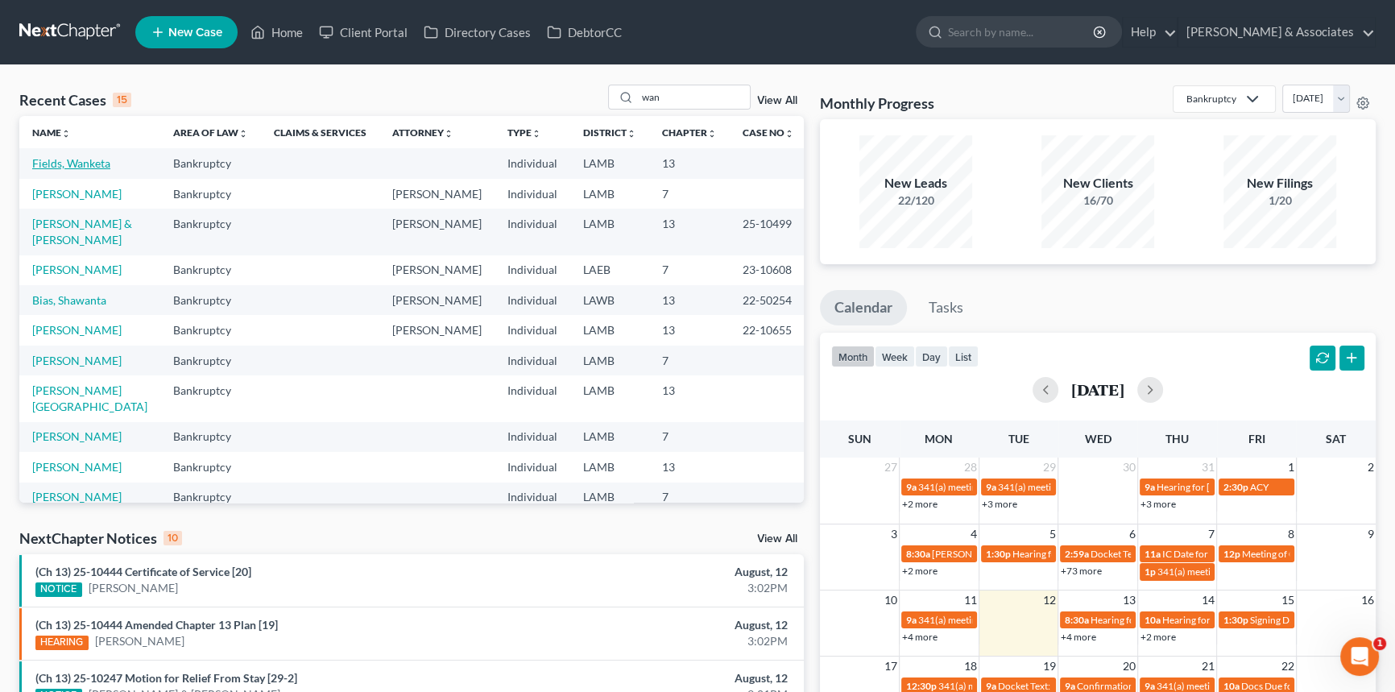
click at [104, 159] on link "Fields, Wanketa" at bounding box center [71, 163] width 78 height 14
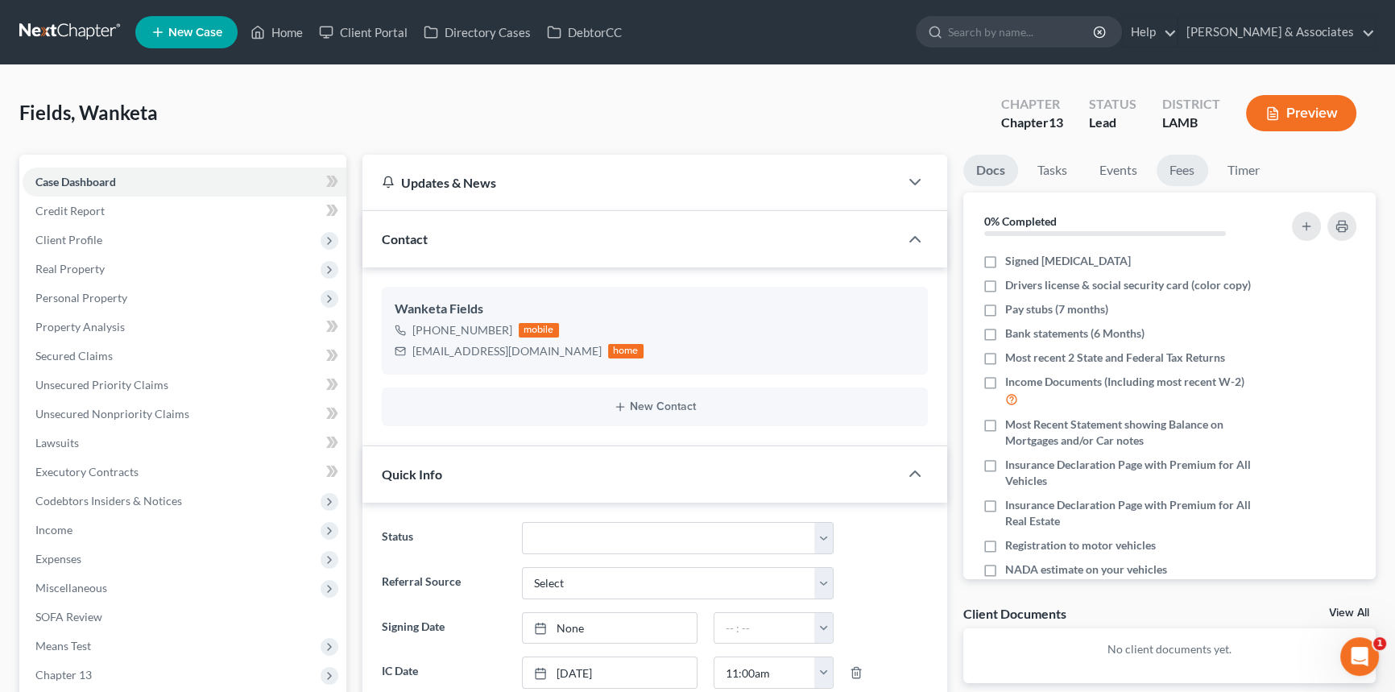
click at [1171, 171] on link "Fees" at bounding box center [1182, 170] width 52 height 31
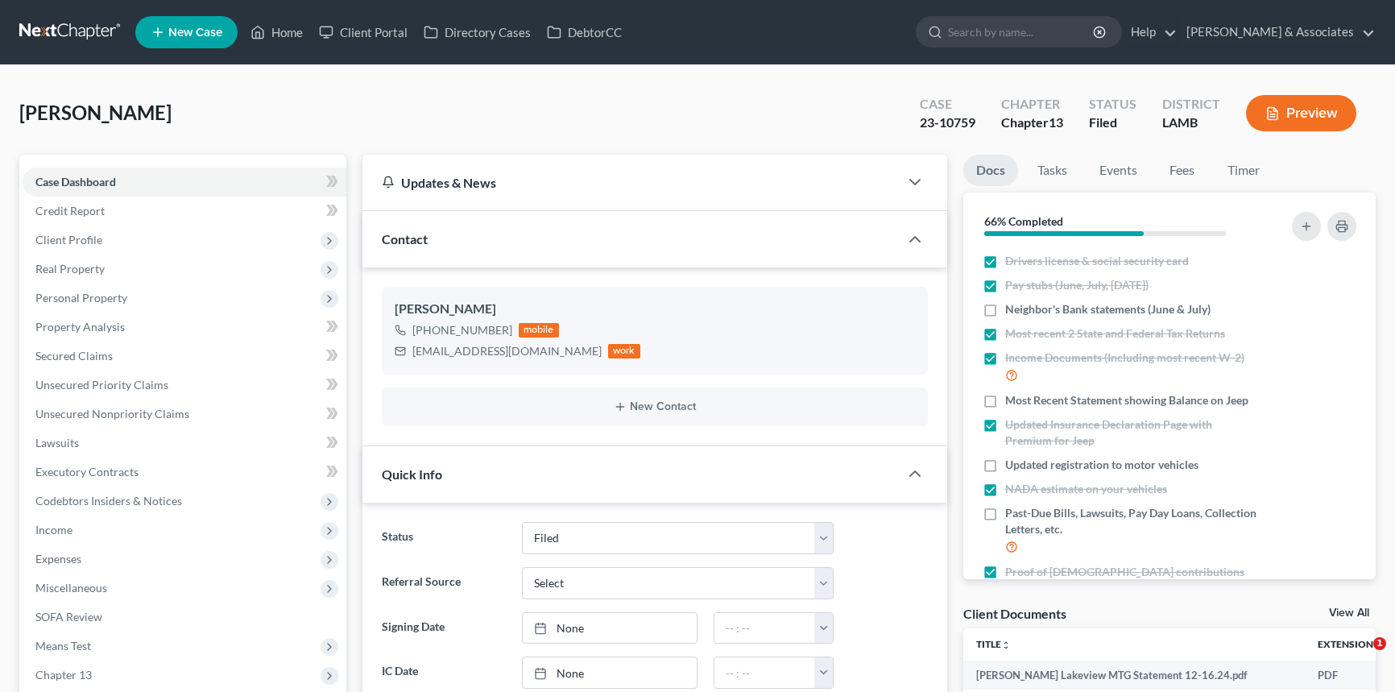
select select "8"
select select "0"
click at [200, 109] on div "[PERSON_NAME] Upgraded Case 23-10759 Chapter Chapter 13 Status Filed District […" at bounding box center [697, 120] width 1356 height 70
click at [97, 44] on link at bounding box center [70, 32] width 103 height 29
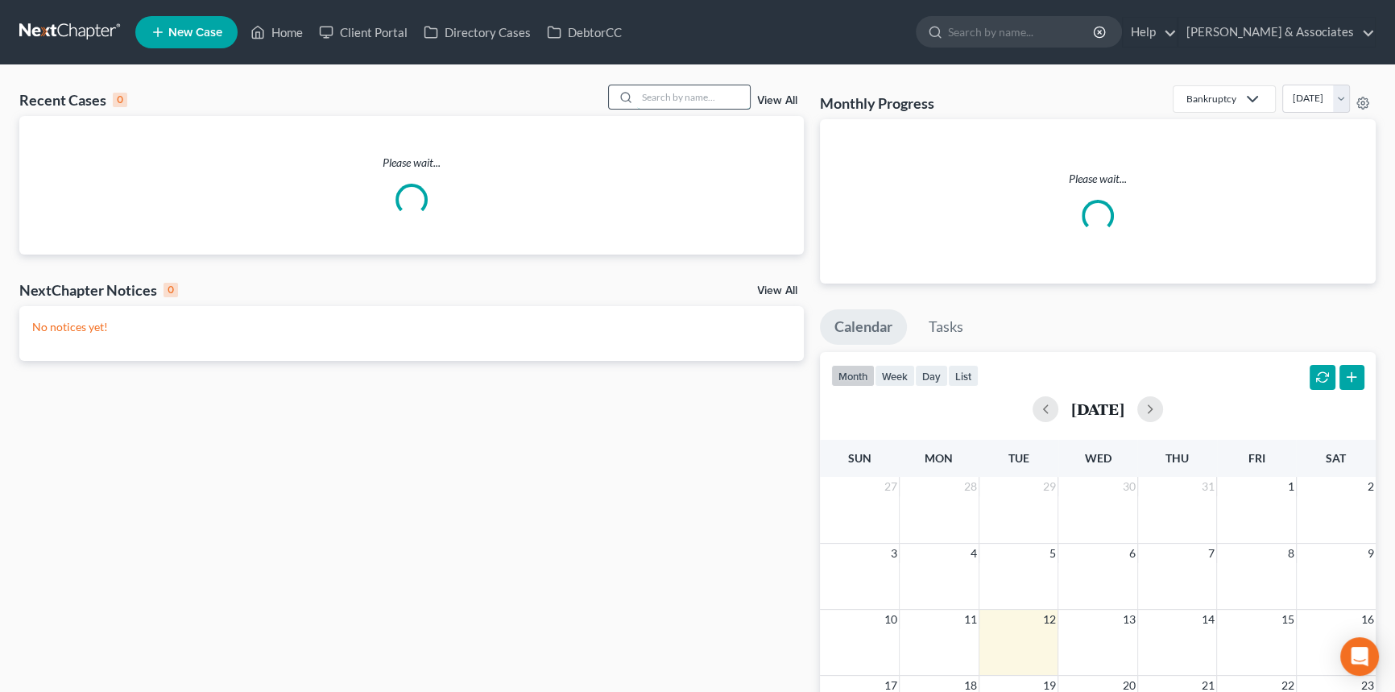
click at [718, 97] on input "search" at bounding box center [693, 96] width 113 height 23
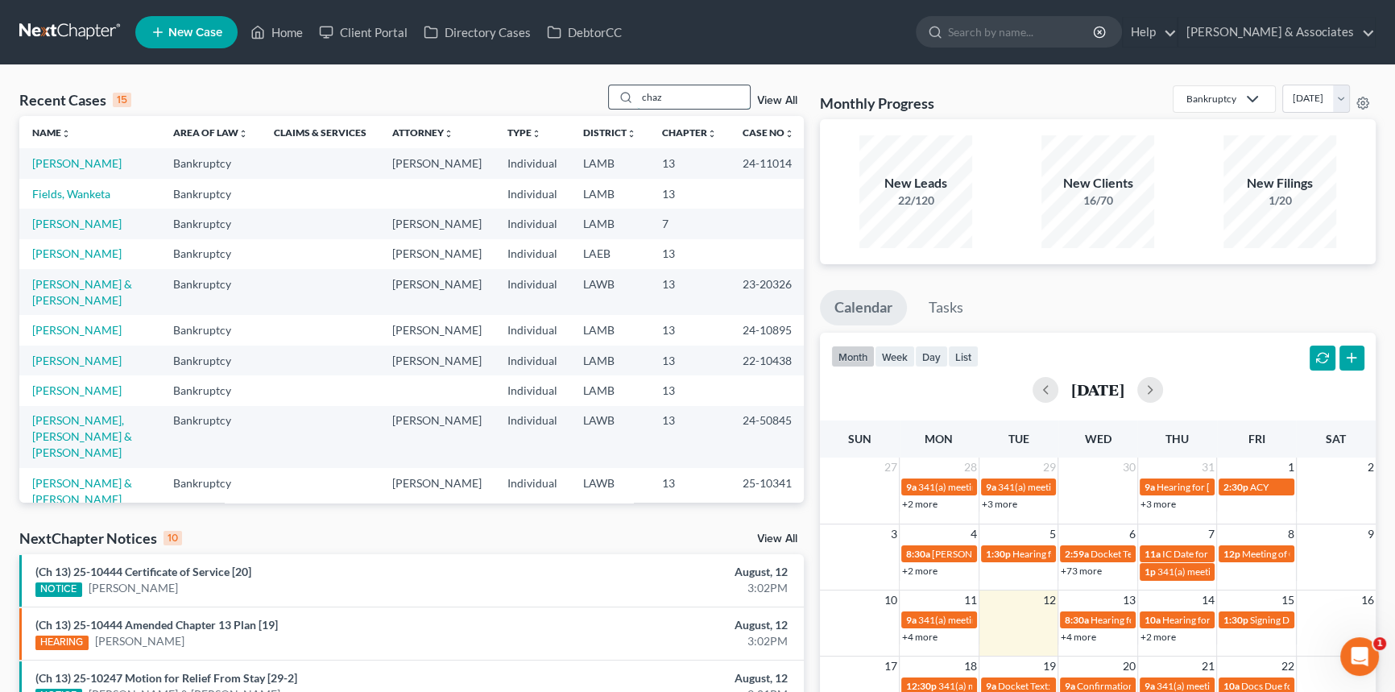
click at [684, 93] on input "chaz" at bounding box center [693, 96] width 113 height 23
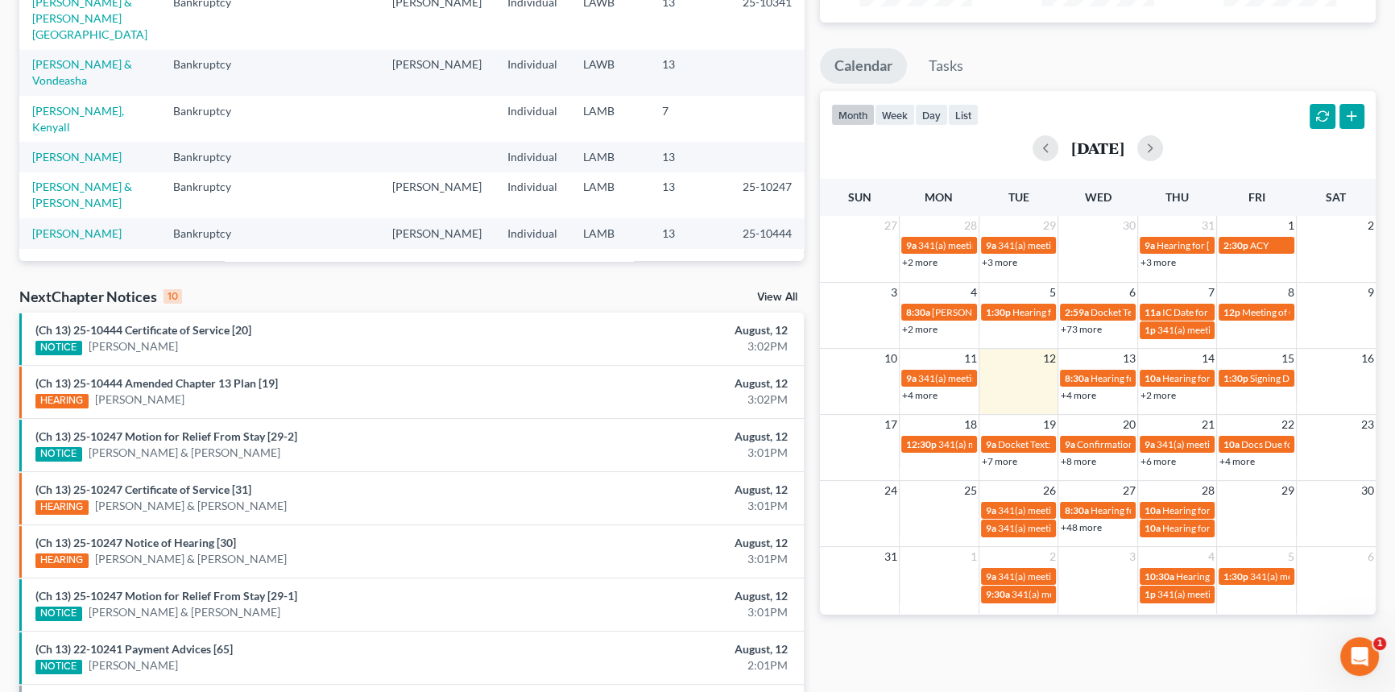
scroll to position [292, 0]
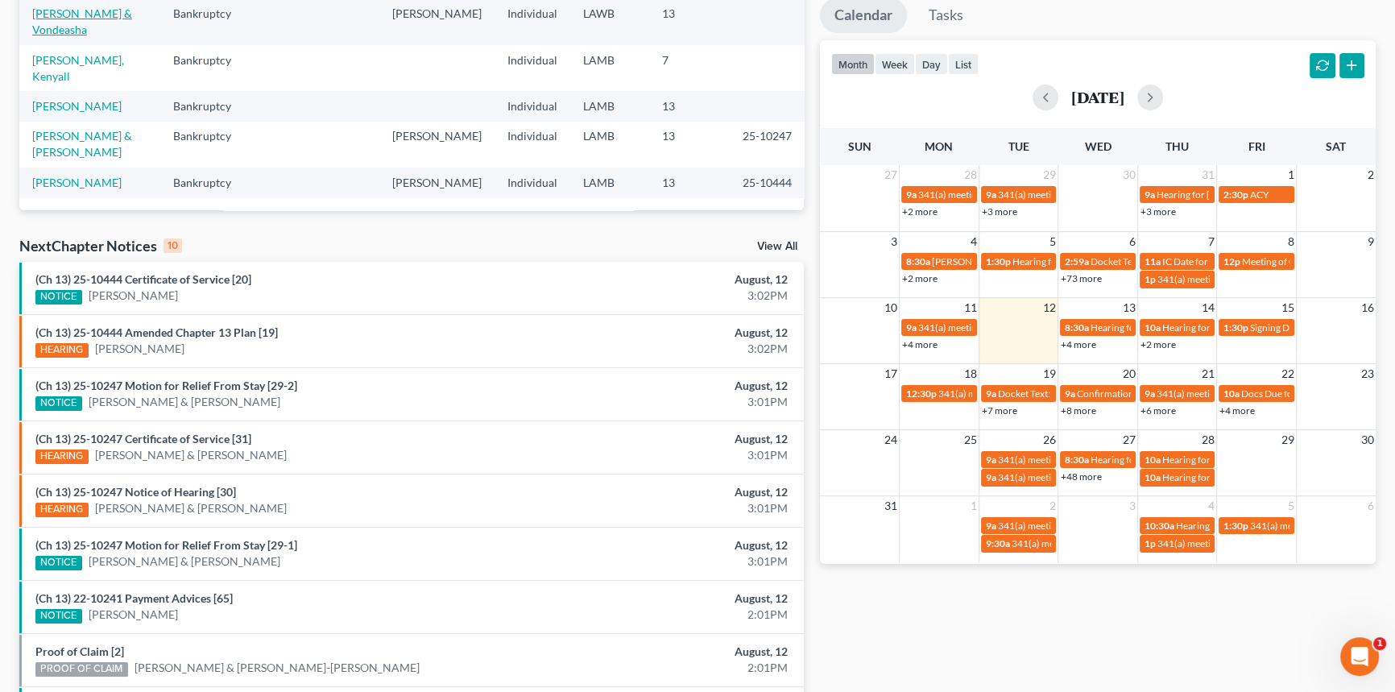
type input "chaz"
click at [76, 32] on link "[PERSON_NAME] & Vondeasha" at bounding box center [82, 21] width 100 height 30
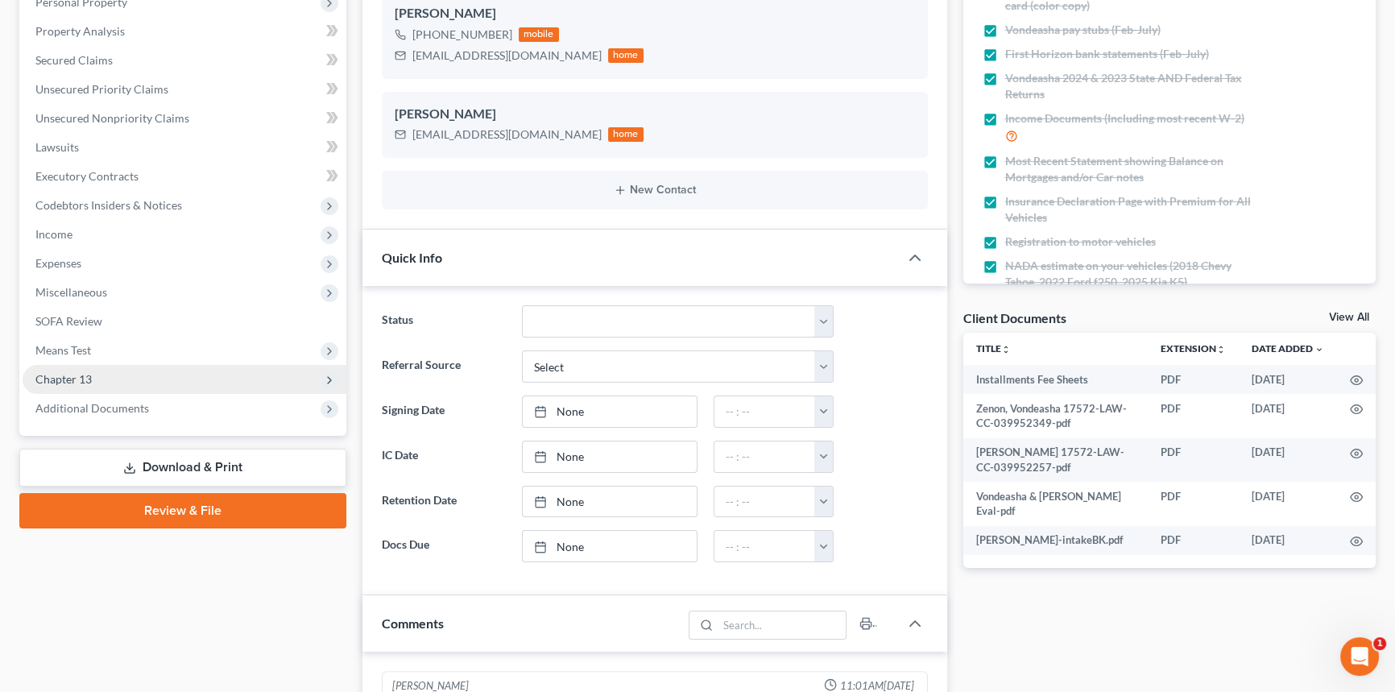
scroll to position [1658, 0]
click at [119, 379] on span "Chapter 13" at bounding box center [185, 379] width 324 height 29
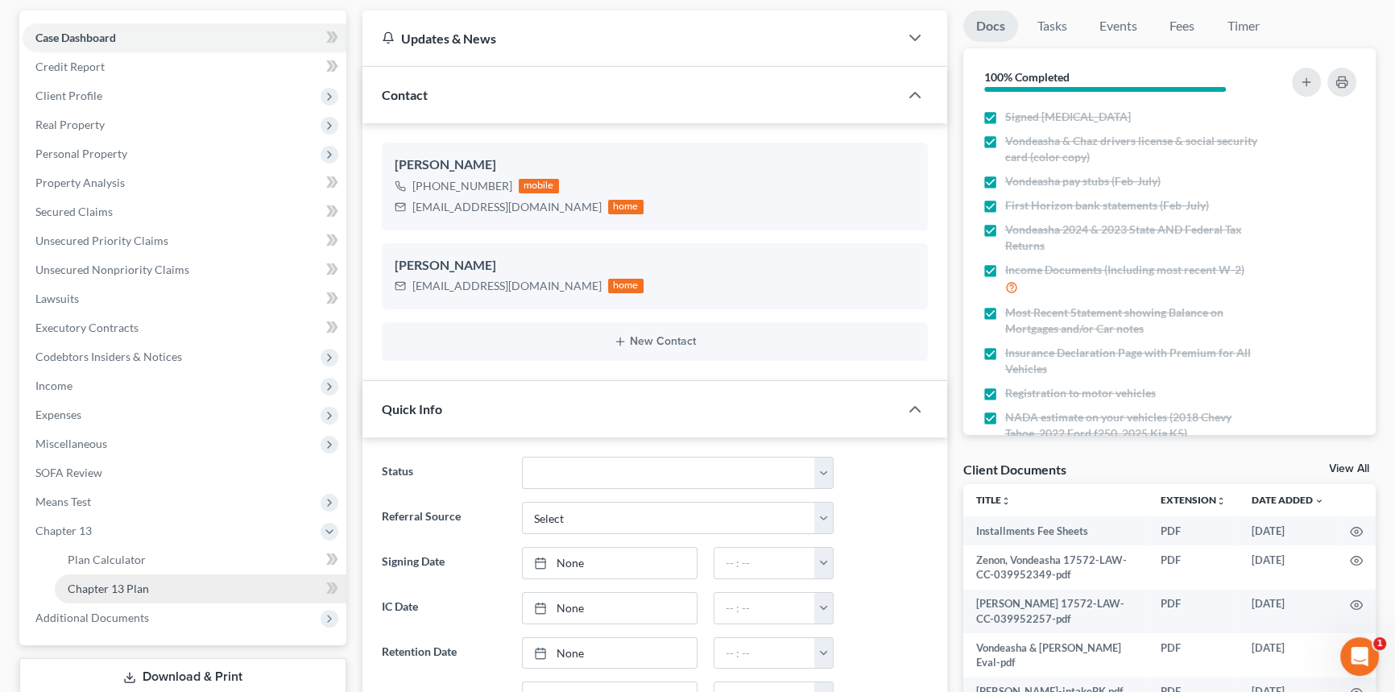
scroll to position [292, 0]
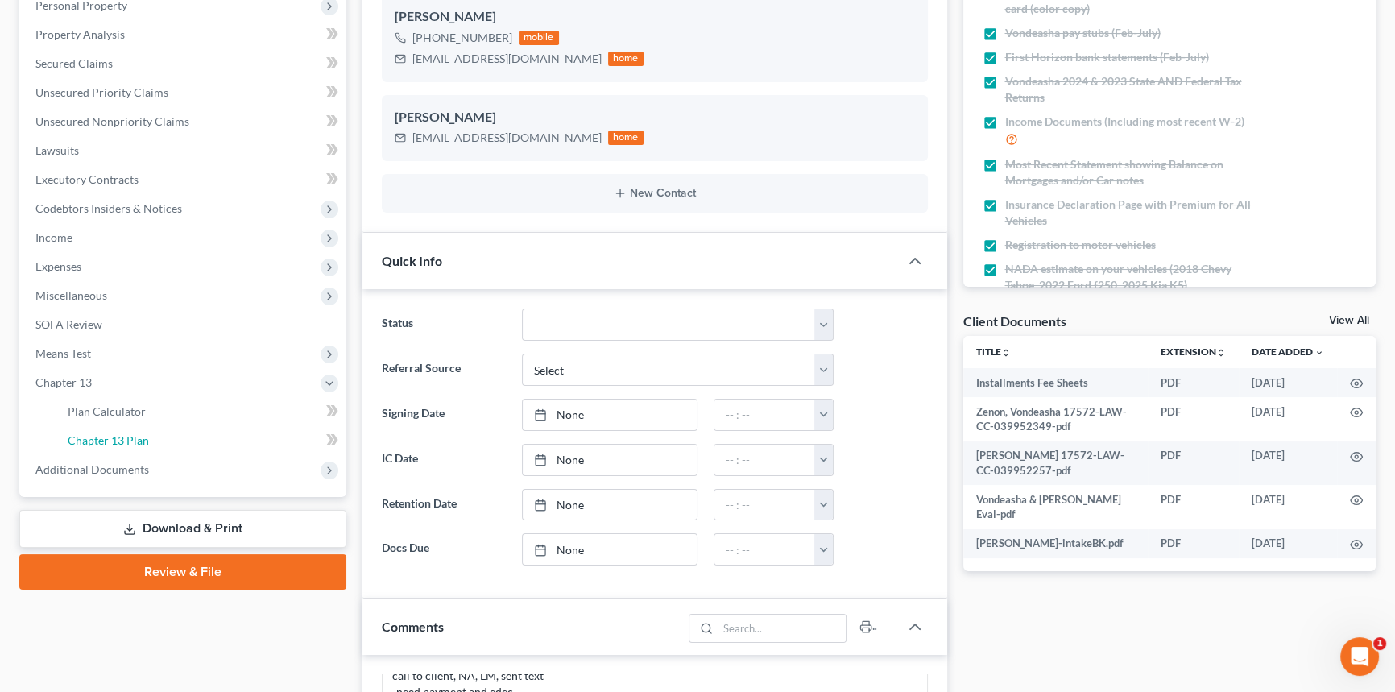
drag, startPoint x: 115, startPoint y: 436, endPoint x: 498, endPoint y: 457, distance: 383.1
click at [115, 436] on span "Chapter 13 Plan" at bounding box center [108, 440] width 81 height 14
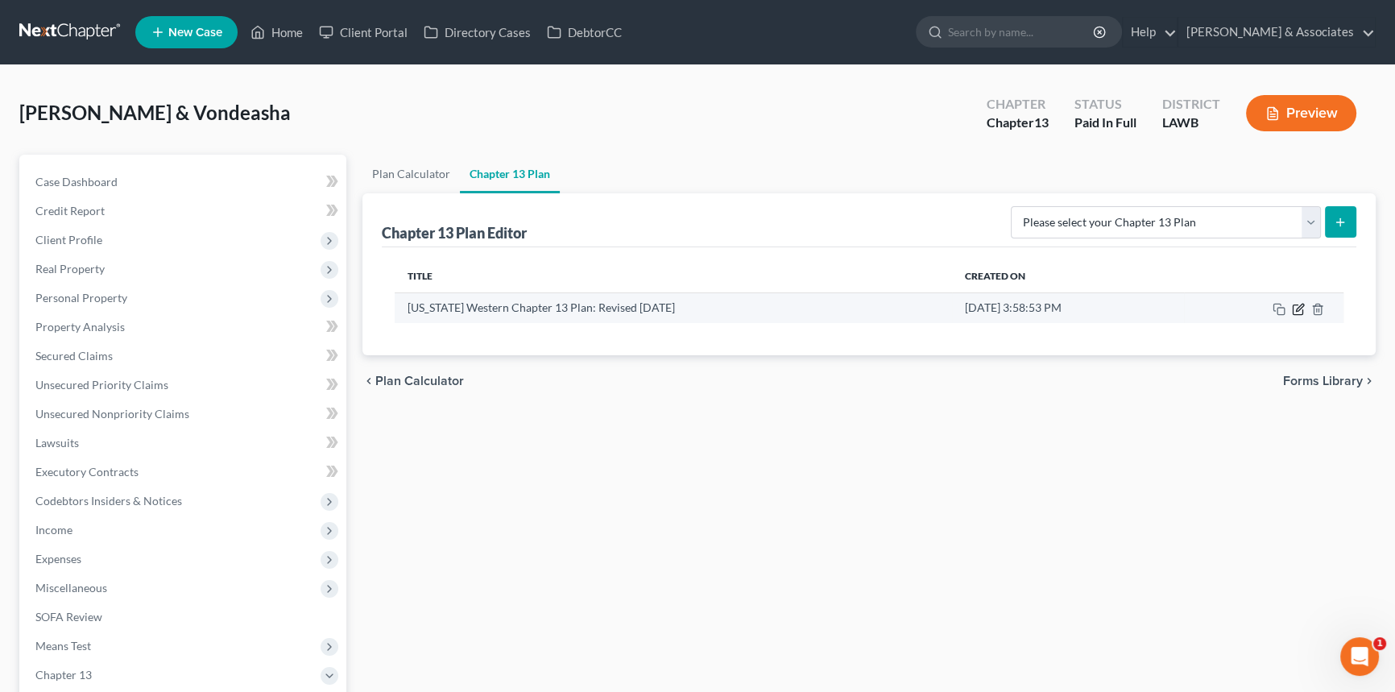
click at [1296, 304] on icon "button" at bounding box center [1298, 309] width 13 height 13
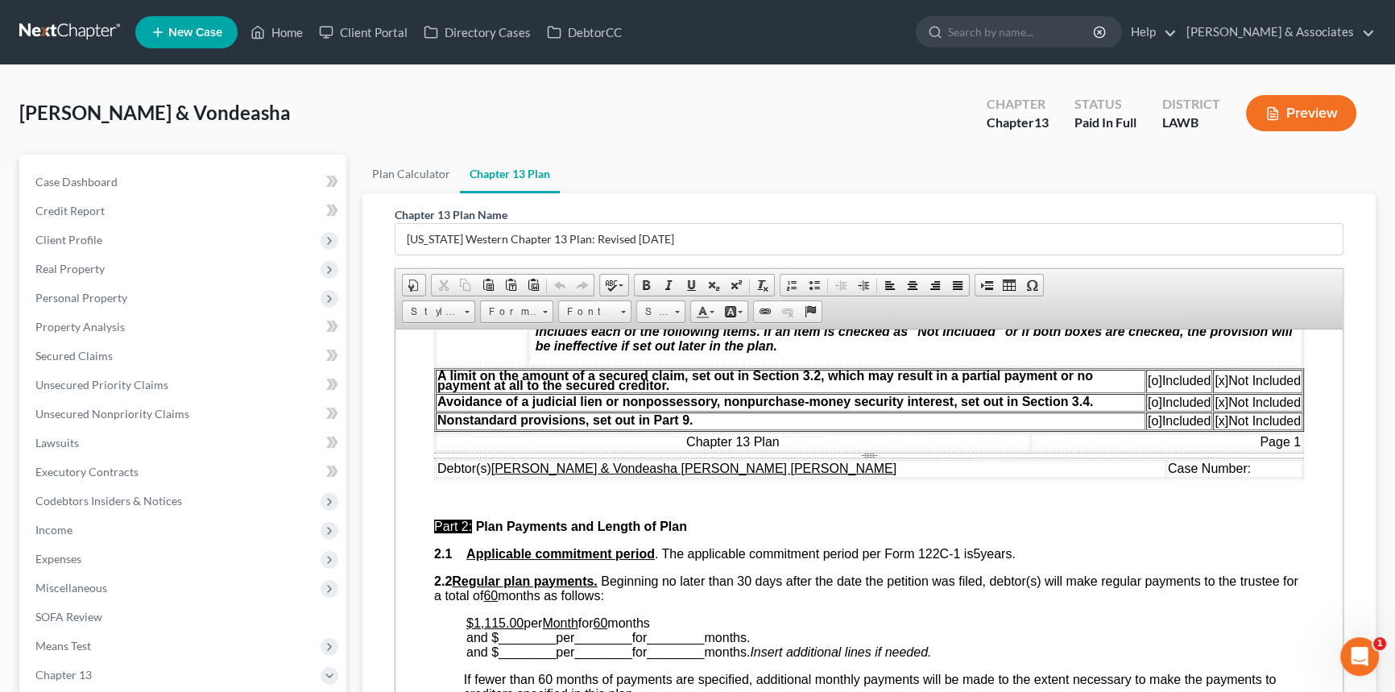
scroll to position [585, 0]
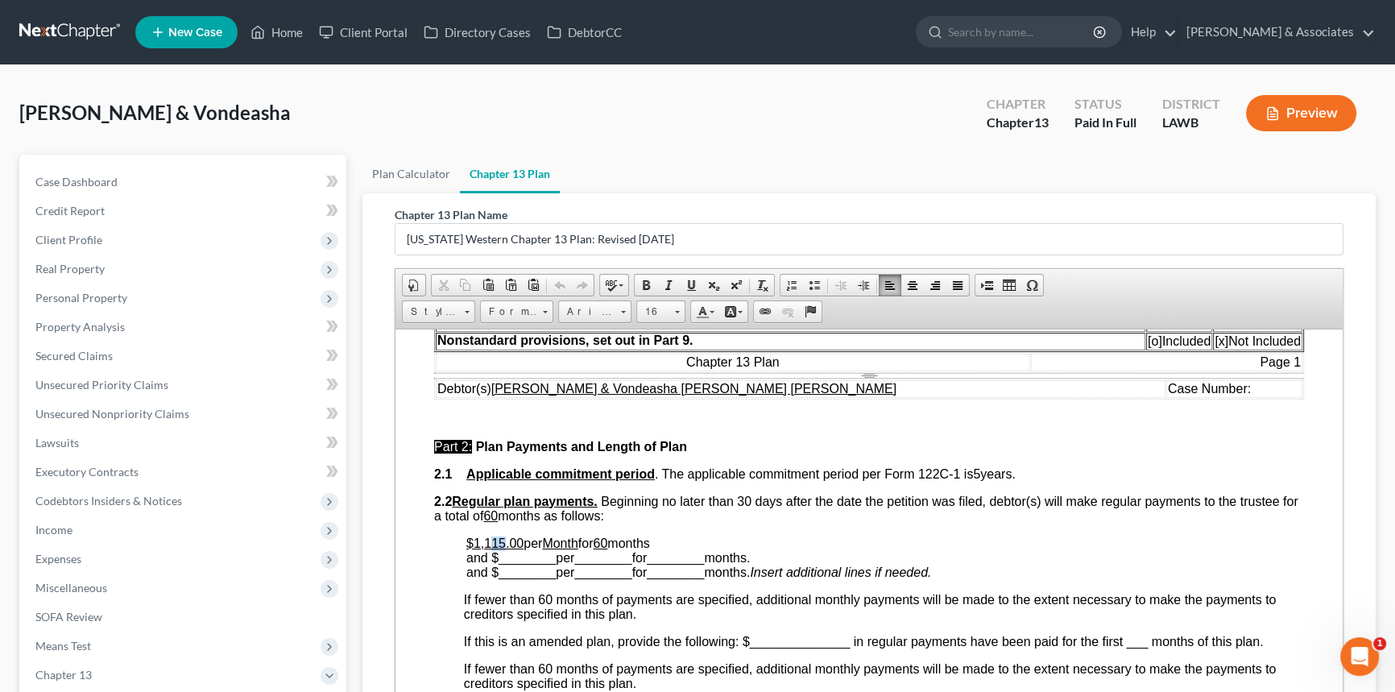
click at [502, 549] on u "$1,115.00" at bounding box center [494, 542] width 57 height 14
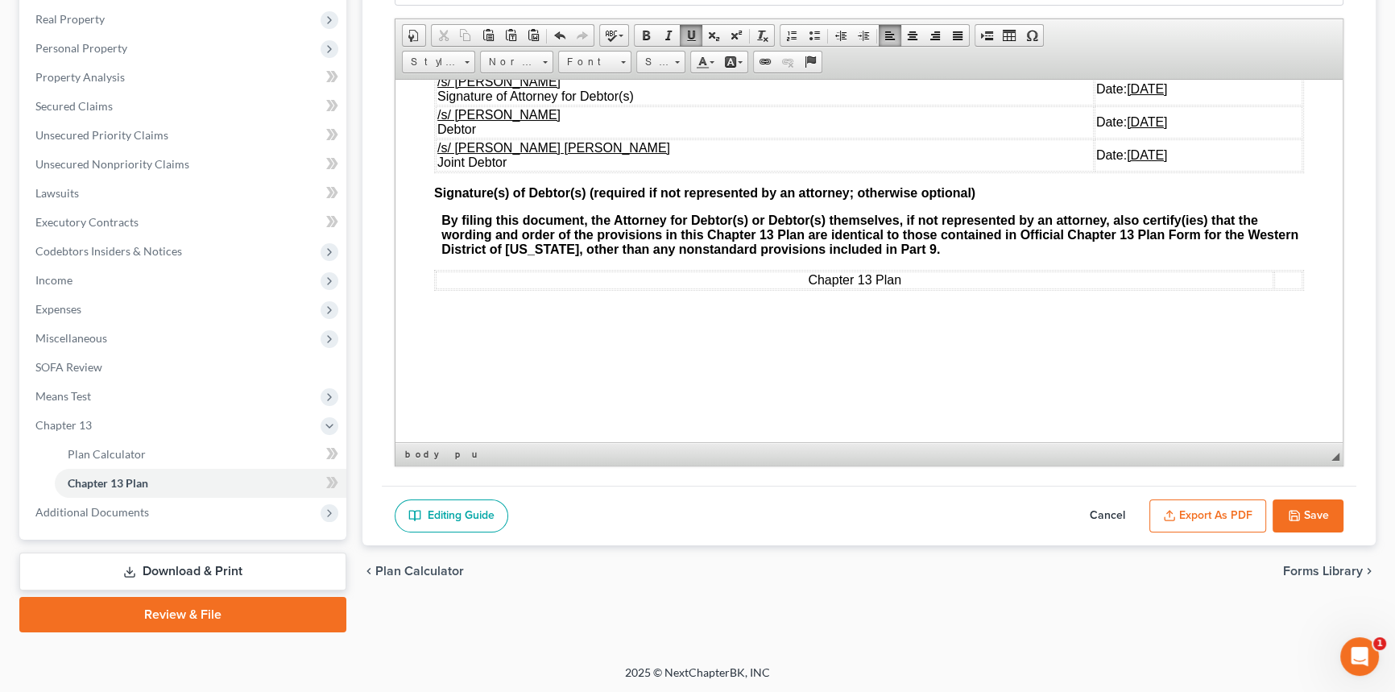
scroll to position [5123, 0]
click at [1314, 499] on button "Save" at bounding box center [1307, 516] width 71 height 34
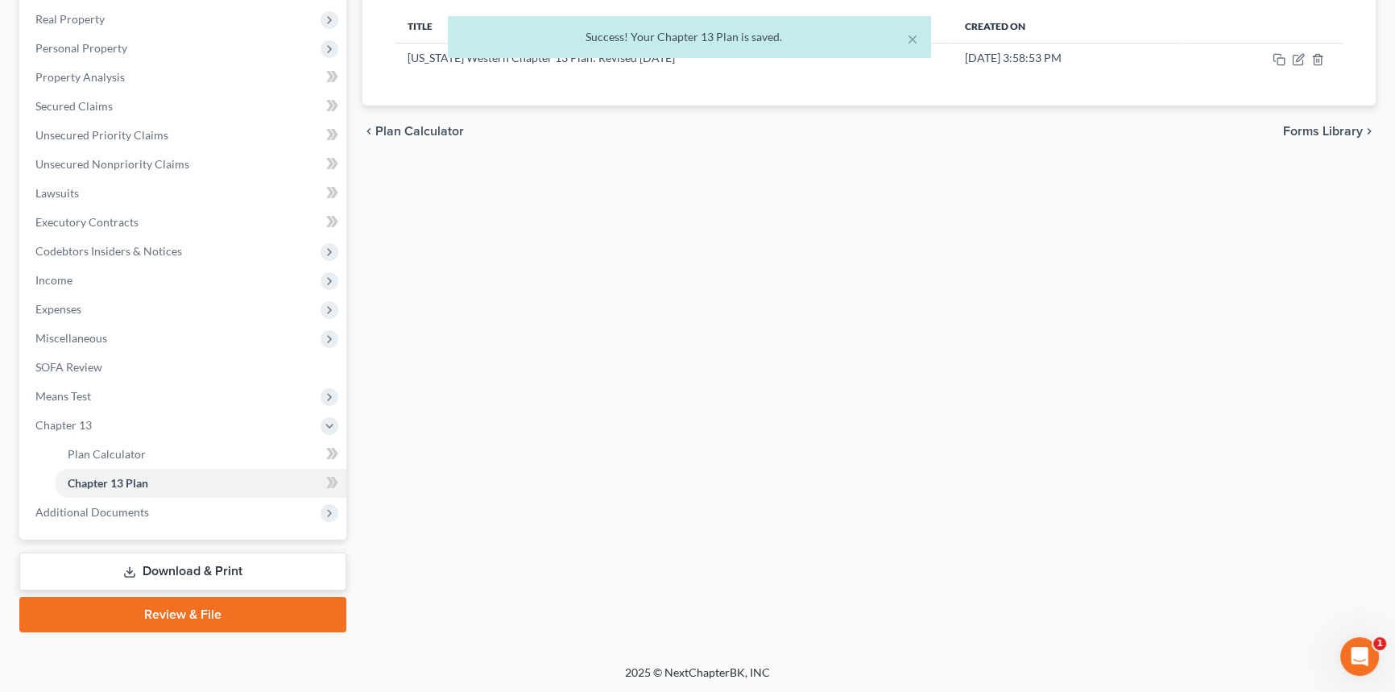
drag, startPoint x: 850, startPoint y: 465, endPoint x: 887, endPoint y: 287, distance: 182.6
click at [850, 465] on div "Plan Calculator Chapter 13 Plan Chapter 13 Plan Editor Please select your Chapt…" at bounding box center [868, 268] width 1029 height 727
click at [913, 42] on button "×" at bounding box center [912, 38] width 11 height 19
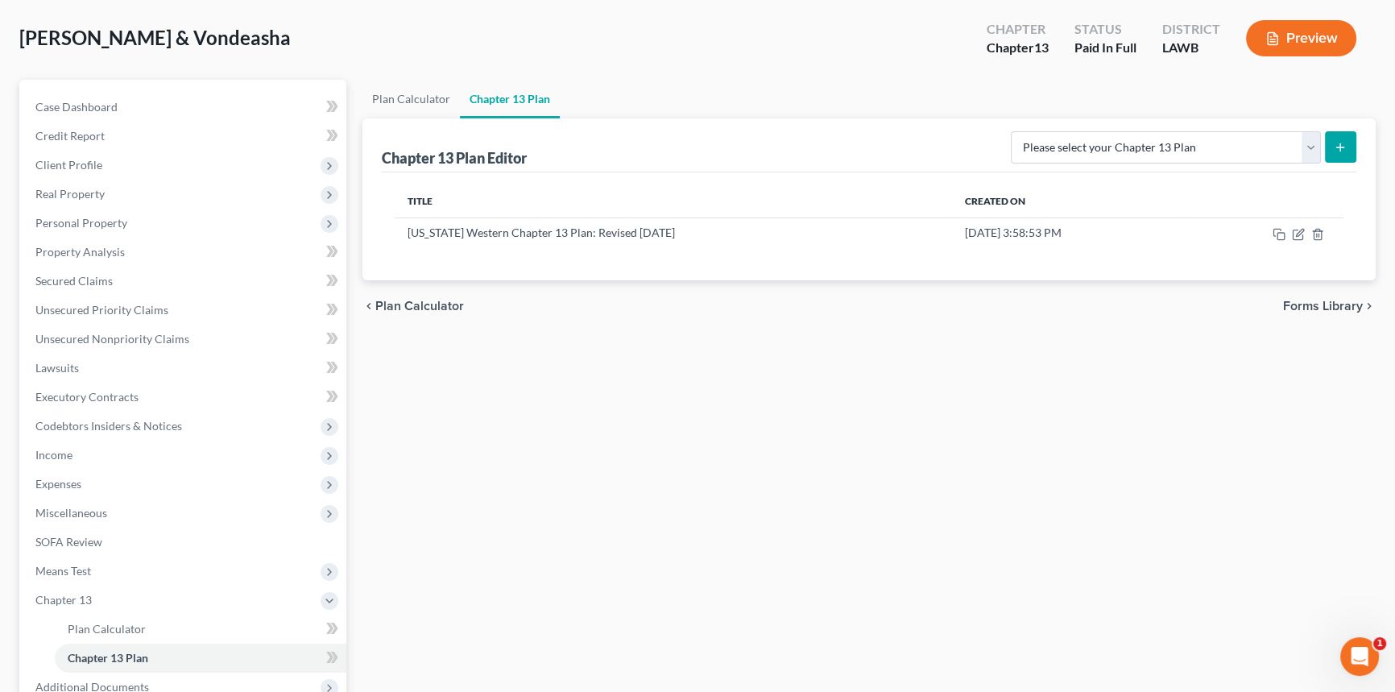
scroll to position [0, 0]
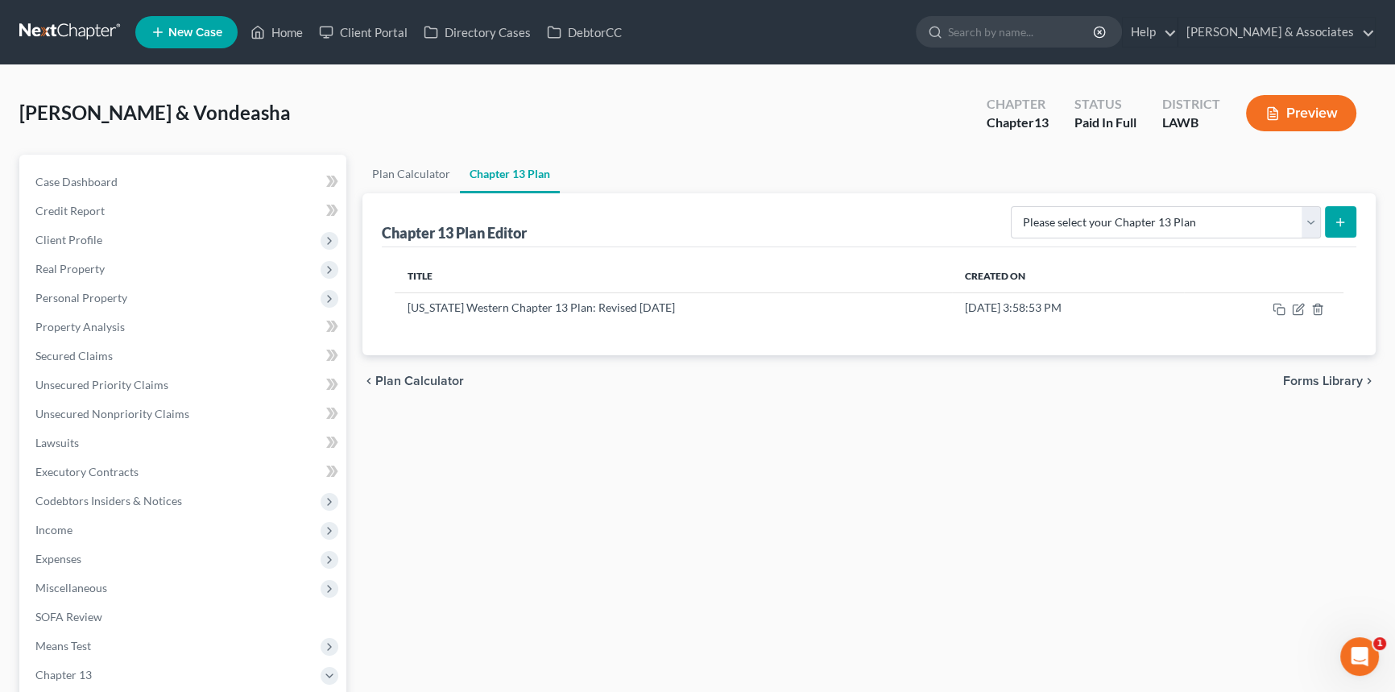
click at [610, 461] on div "Plan Calculator Chapter 13 Plan Chapter 13 Plan Editor Please select your Chapt…" at bounding box center [868, 518] width 1029 height 727
click at [74, 13] on nav "Home New Case Client Portal Directory Cases DebtorCC [PERSON_NAME] & Associates…" at bounding box center [697, 32] width 1395 height 64
click at [74, 19] on link at bounding box center [70, 32] width 103 height 29
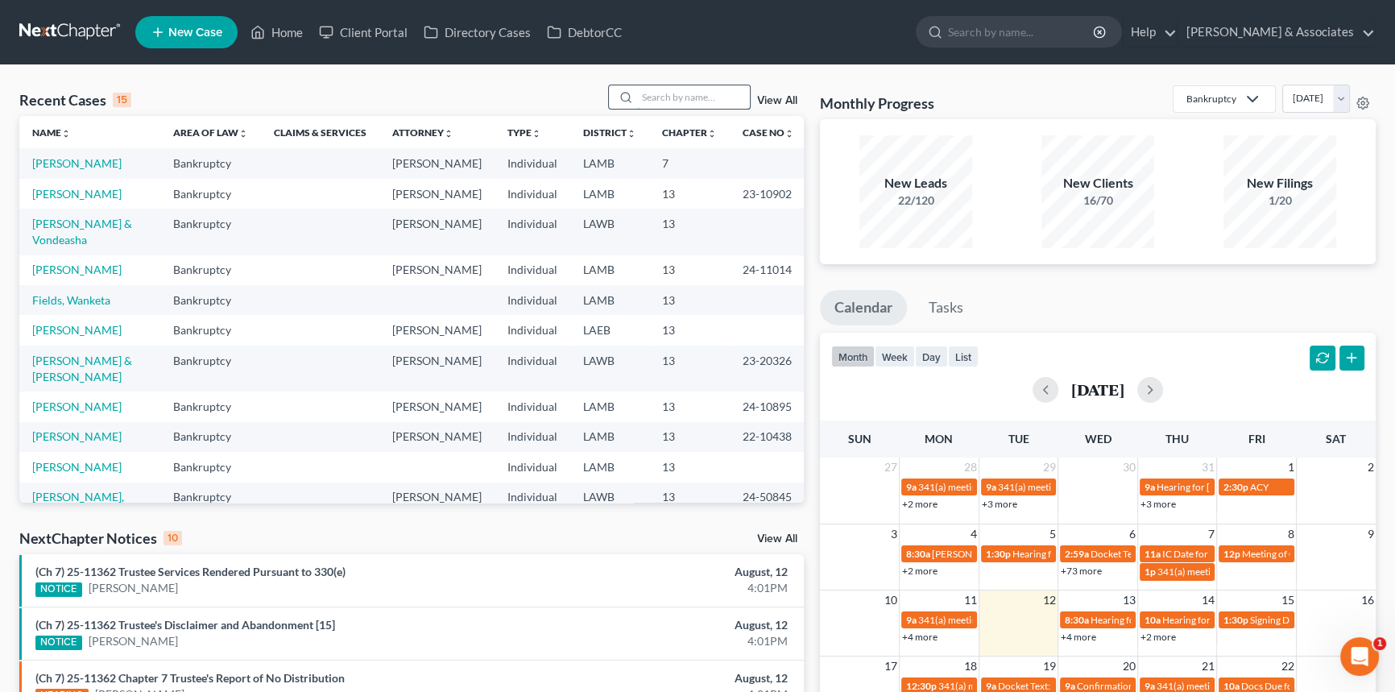
click at [693, 91] on input "search" at bounding box center [693, 96] width 113 height 23
type input "yeats"
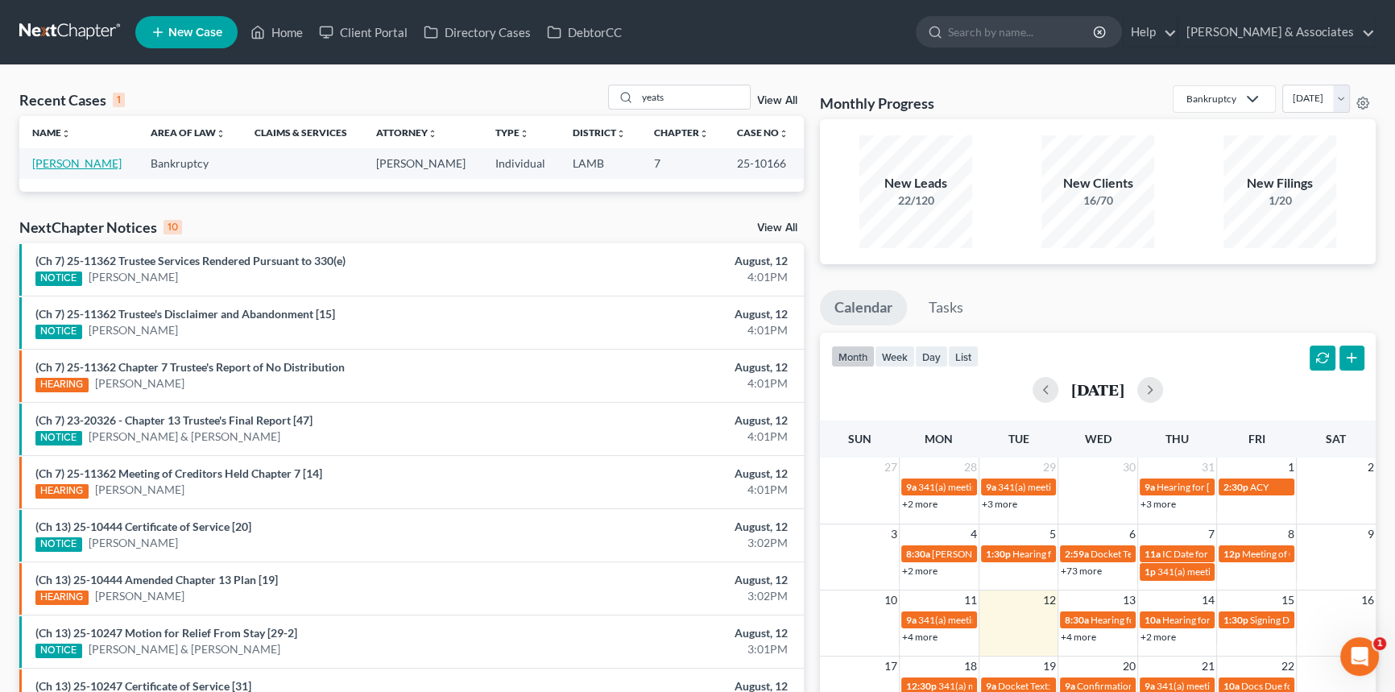
click at [88, 164] on link "[PERSON_NAME]" at bounding box center [76, 163] width 89 height 14
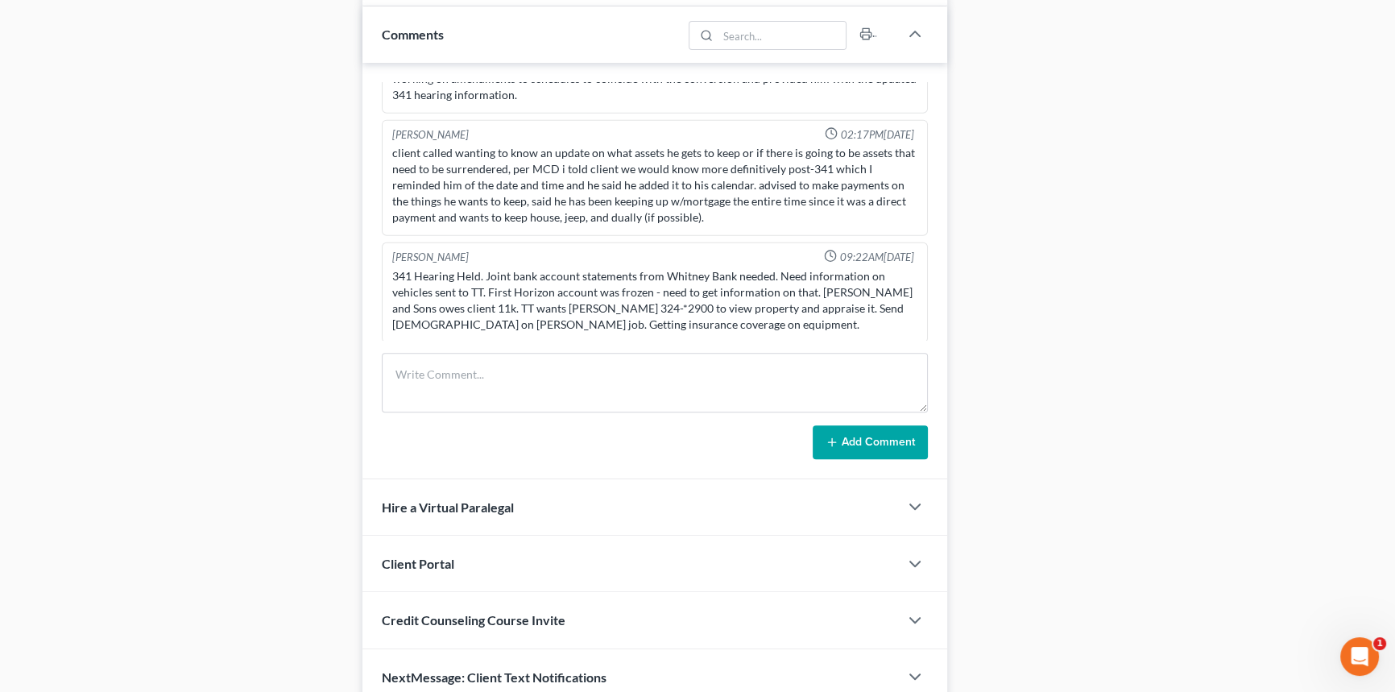
scroll to position [4935, 0]
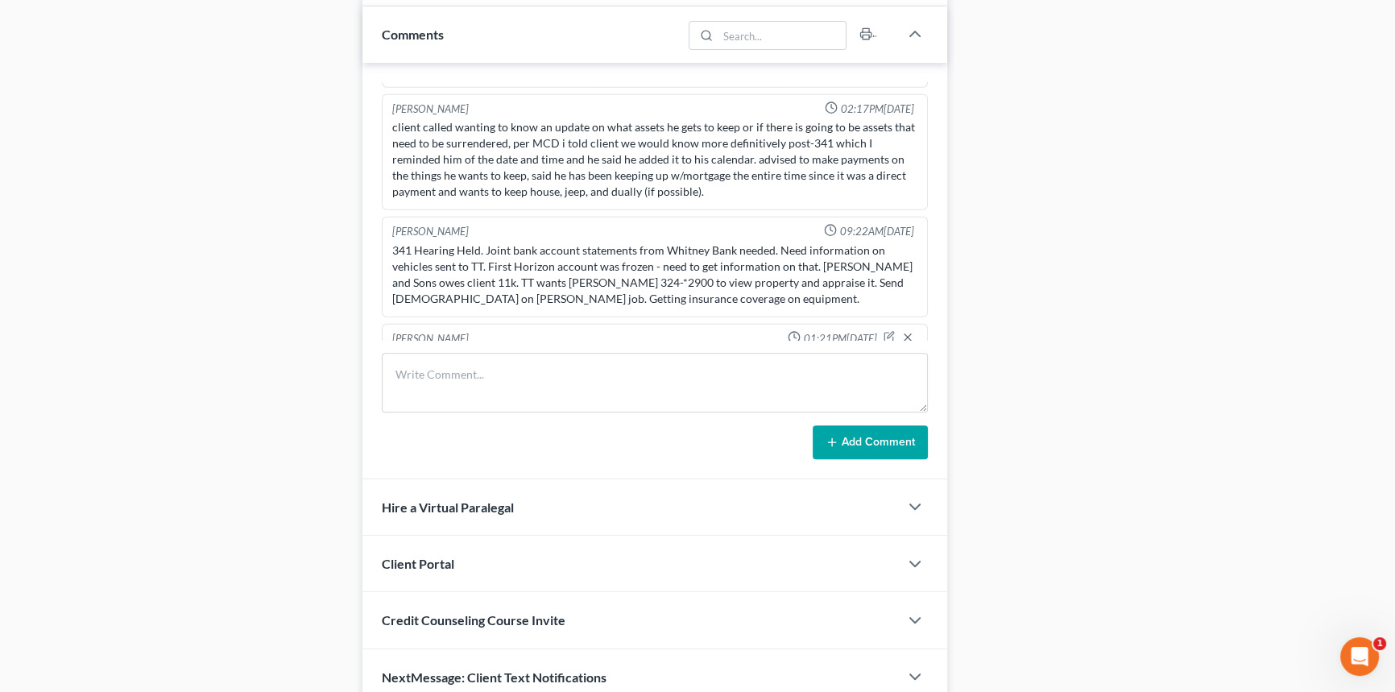
click at [969, 262] on div "Docs Tasks Events Fees Timer 66% Completed Nothing here yet! Signed [MEDICAL_DA…" at bounding box center [1169, 27] width 429 height 1356
